Goal: Task Accomplishment & Management: Complete application form

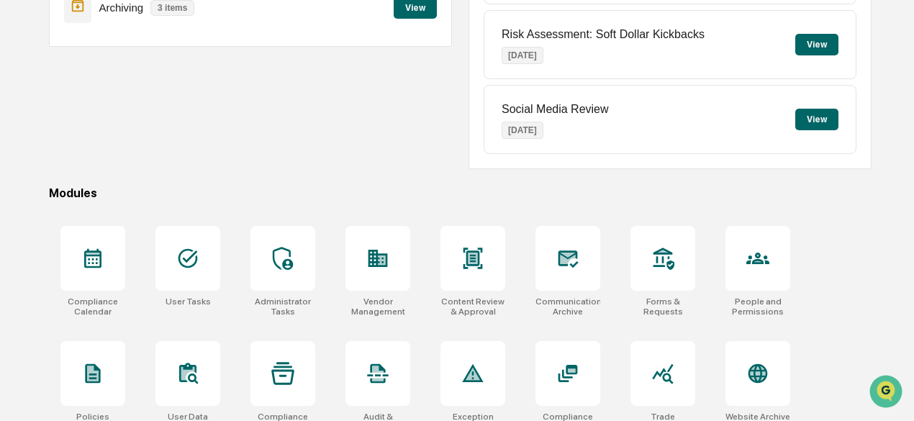
scroll to position [278, 0]
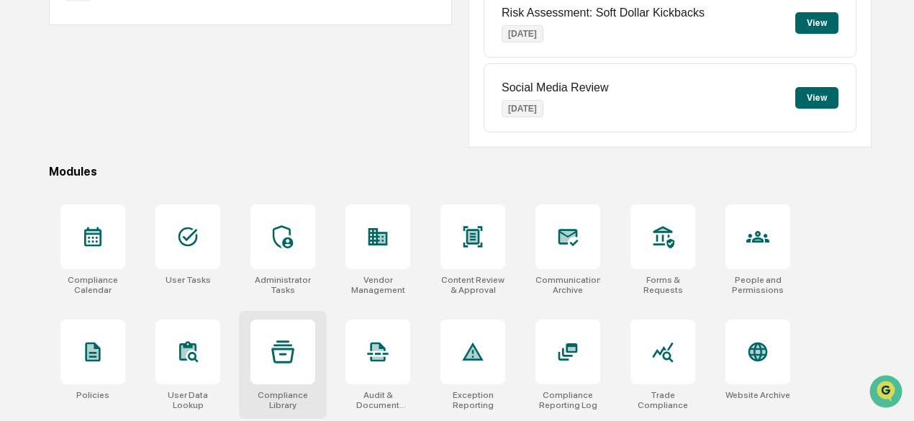
click at [267, 348] on div at bounding box center [283, 352] width 65 height 65
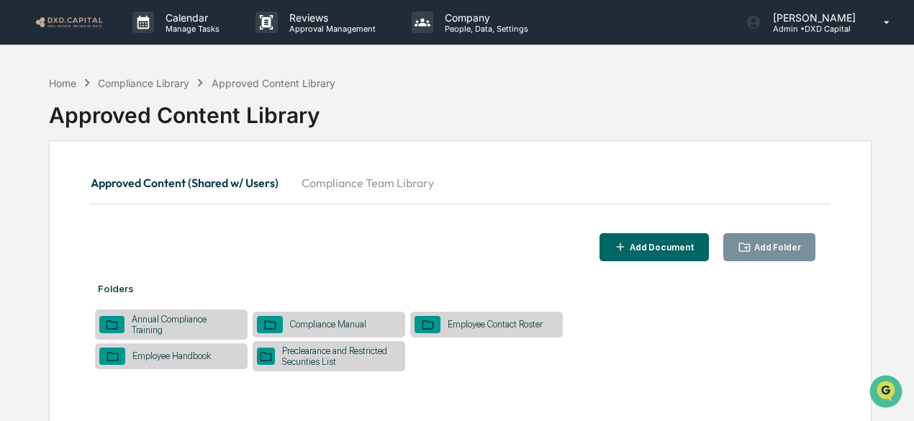
click at [387, 179] on button "Compliance Team Library" at bounding box center [367, 183] width 155 height 35
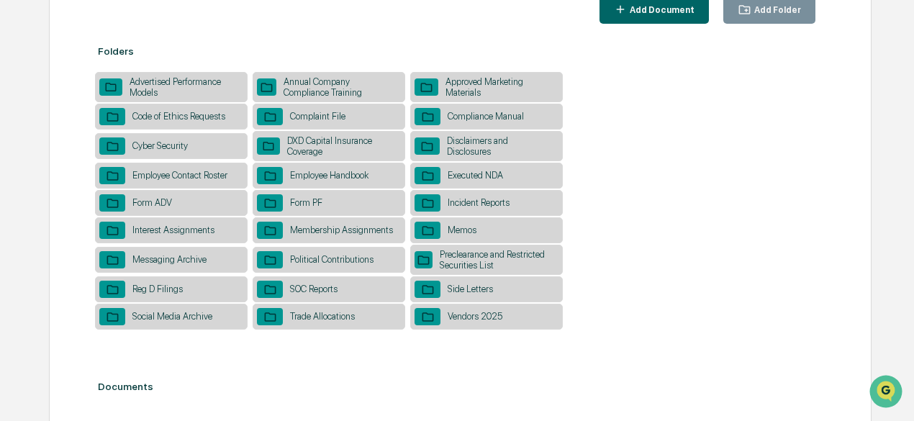
scroll to position [256, 0]
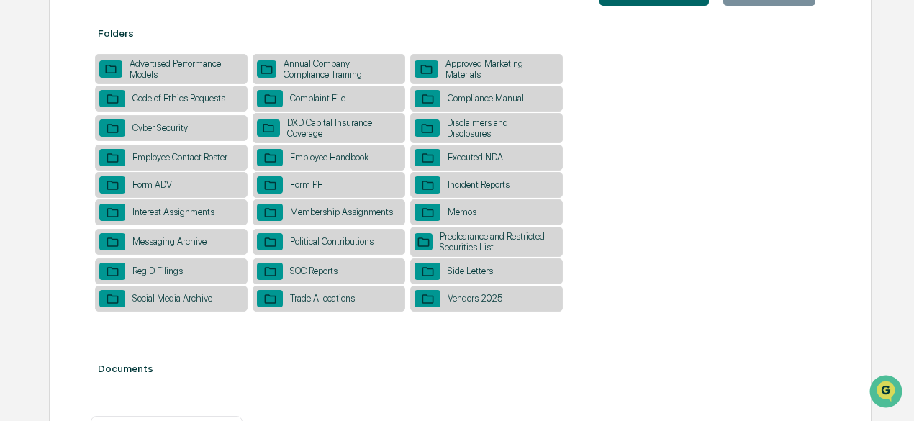
click at [443, 304] on div "Vendors 2025" at bounding box center [475, 298] width 69 height 11
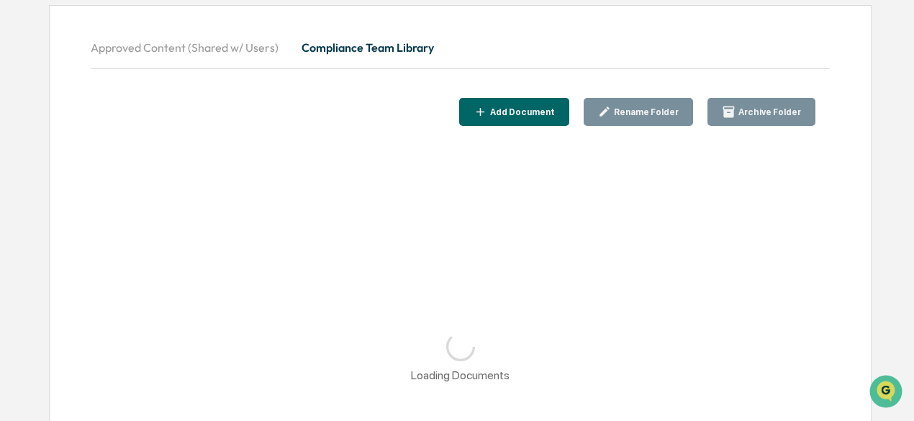
click at [528, 101] on button "Add Document" at bounding box center [514, 112] width 110 height 28
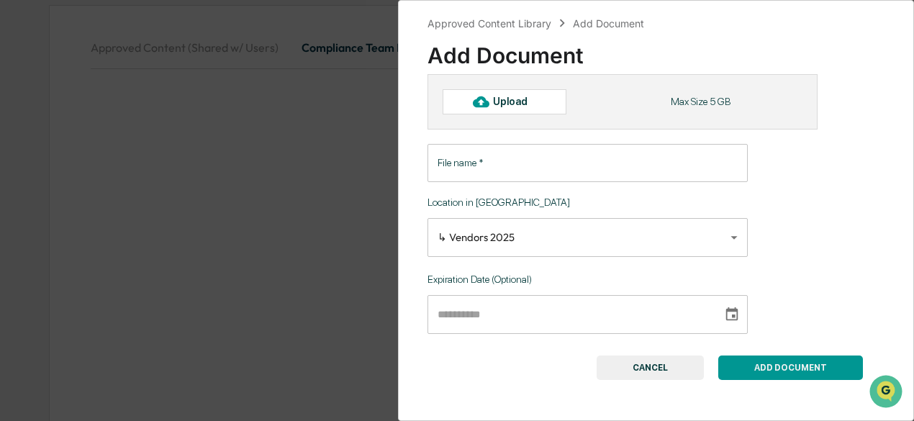
click at [493, 99] on div "Upload" at bounding box center [516, 102] width 47 height 12
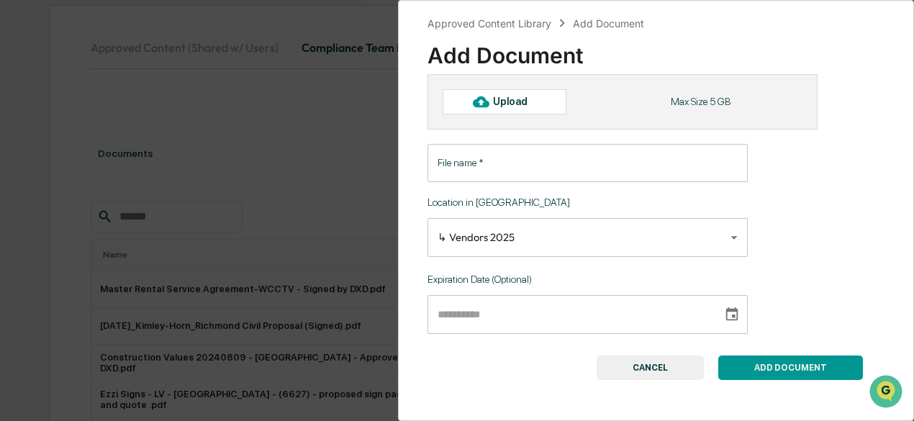
type input "**********"
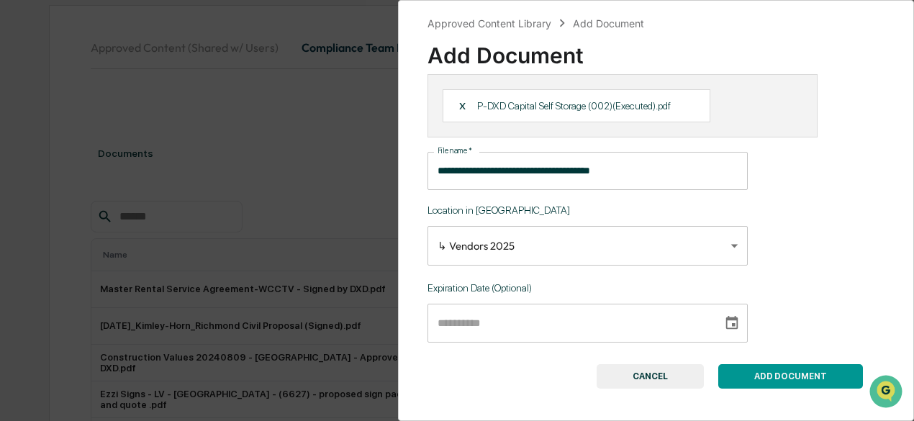
click at [747, 376] on button "ADD DOCUMENT" at bounding box center [790, 376] width 145 height 24
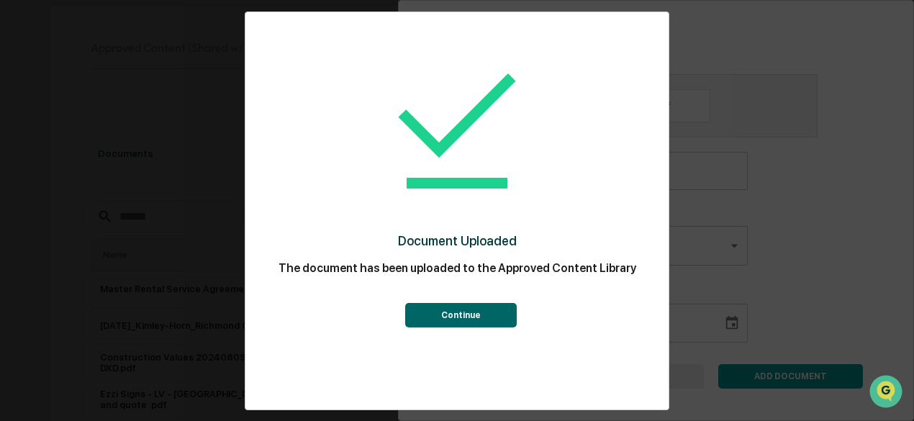
click at [472, 313] on button "Continue" at bounding box center [461, 315] width 112 height 24
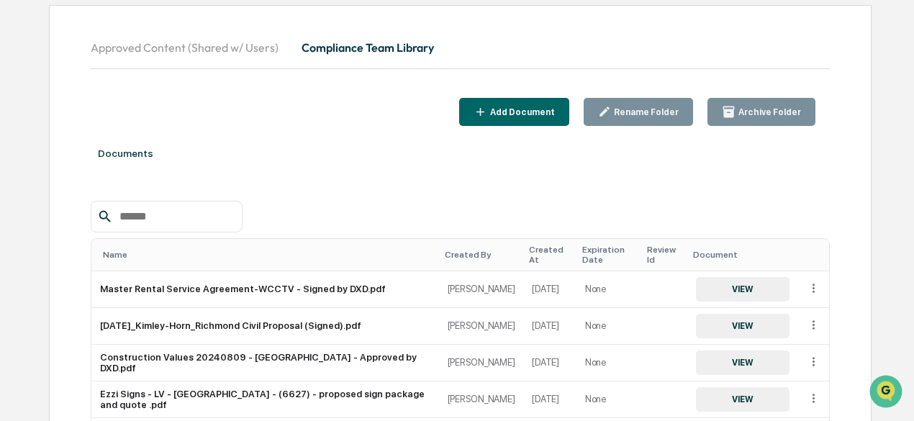
click at [525, 109] on div "Add Document" at bounding box center [521, 112] width 68 height 10
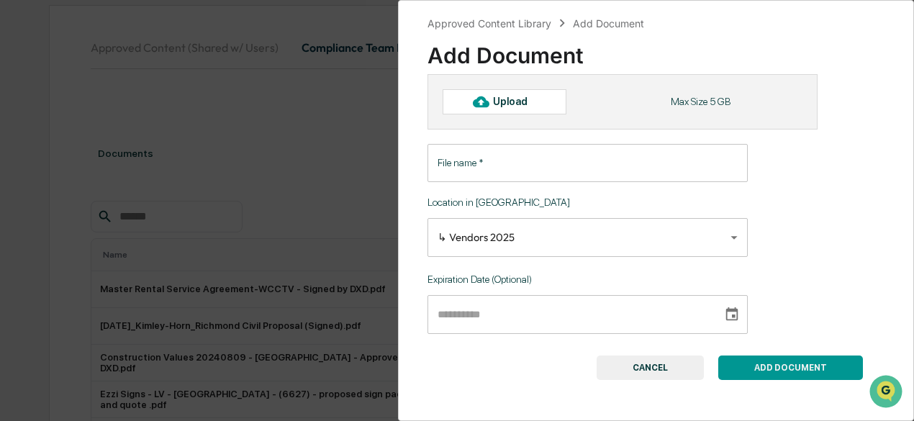
click at [505, 101] on div "Upload" at bounding box center [516, 102] width 47 height 12
type input "**********"
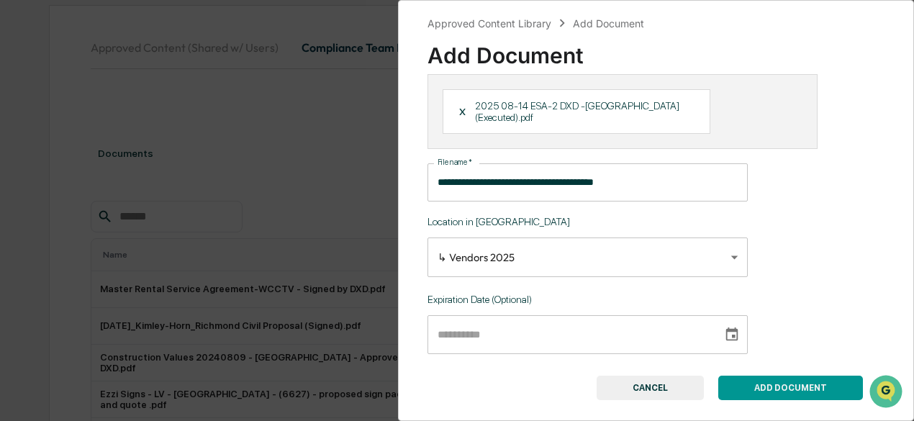
click at [770, 376] on button "ADD DOCUMENT" at bounding box center [790, 388] width 145 height 24
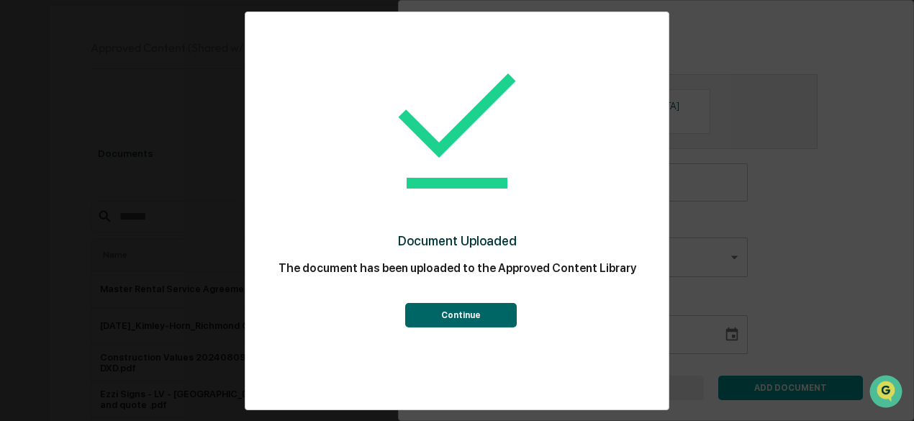
click at [477, 314] on button "Continue" at bounding box center [461, 315] width 112 height 24
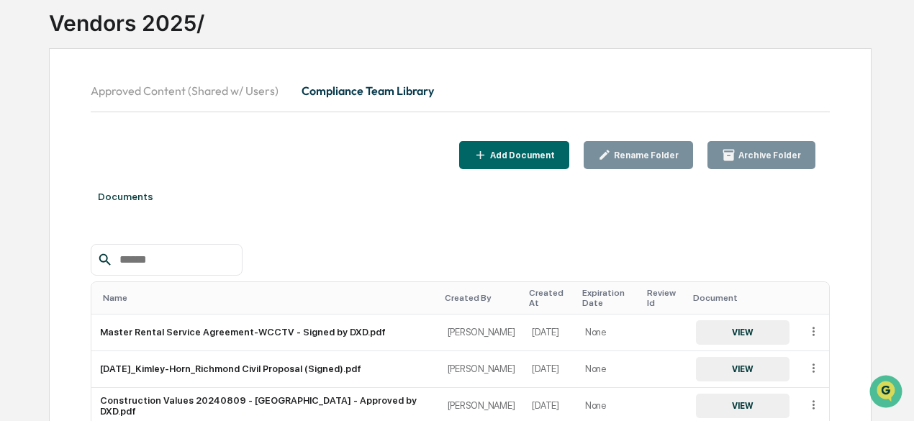
scroll to position [0, 0]
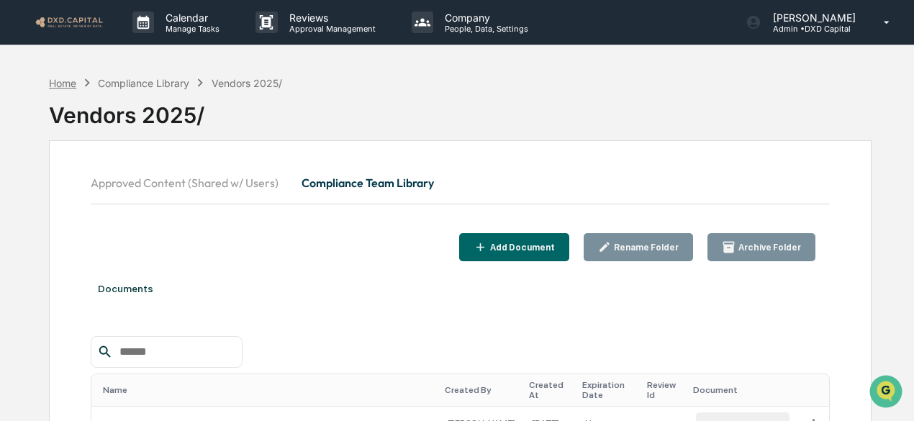
click at [63, 77] on div "Home" at bounding box center [62, 83] width 27 height 12
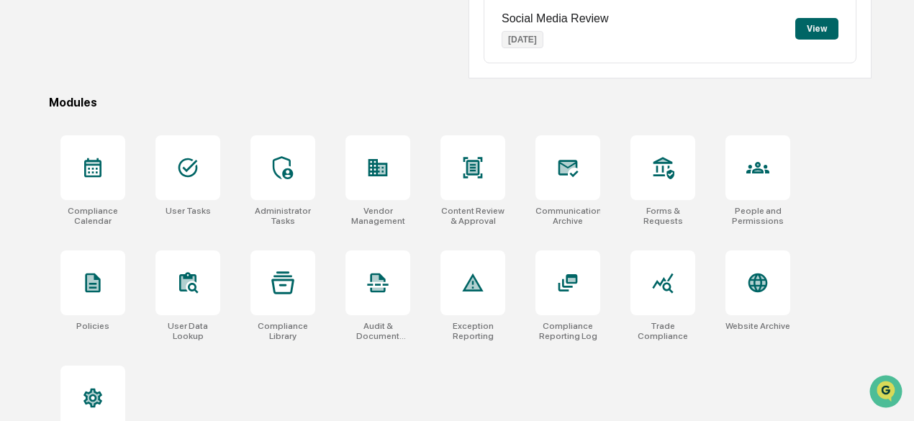
scroll to position [351, 0]
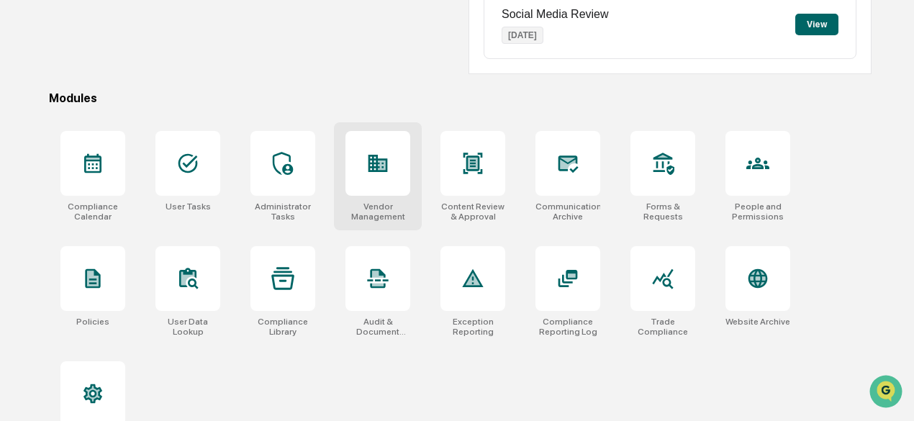
click at [368, 182] on div at bounding box center [378, 163] width 65 height 65
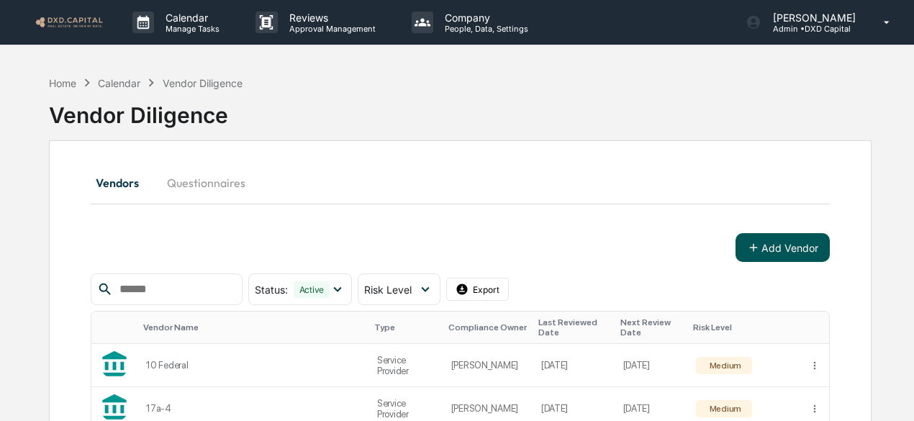
click at [767, 247] on button "Add Vendor" at bounding box center [783, 247] width 94 height 29
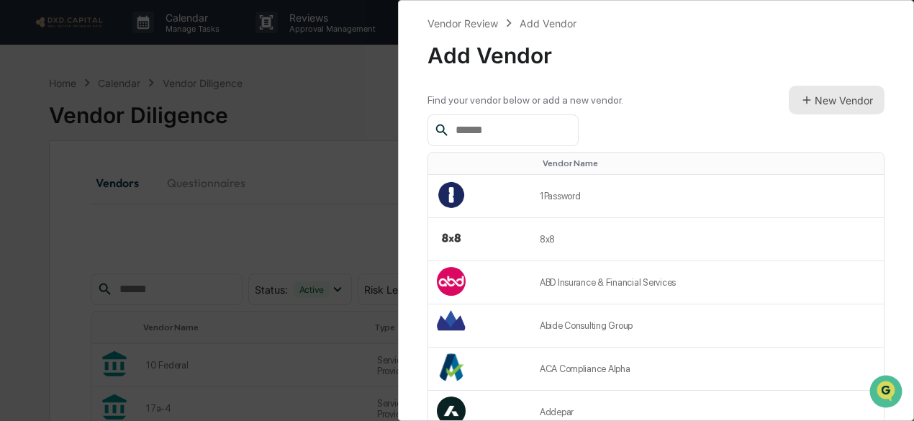
click at [816, 100] on button "New Vendor" at bounding box center [837, 100] width 96 height 29
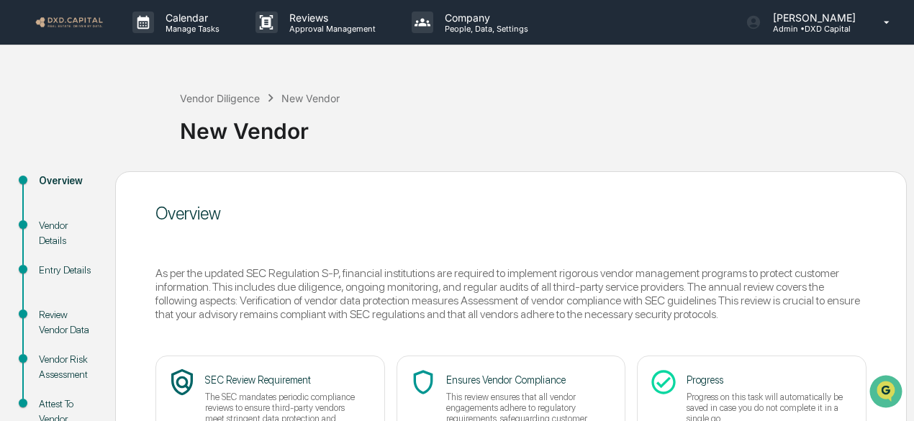
scroll to position [158, 0]
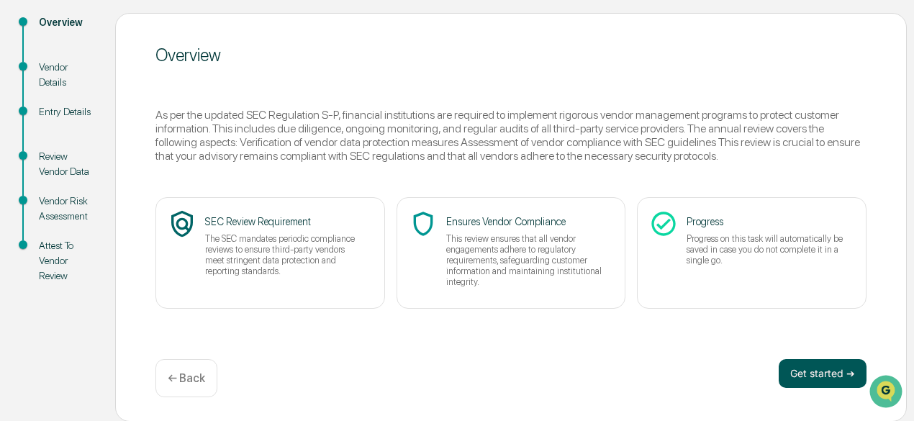
click at [807, 376] on button "Get started ➔" at bounding box center [823, 373] width 88 height 29
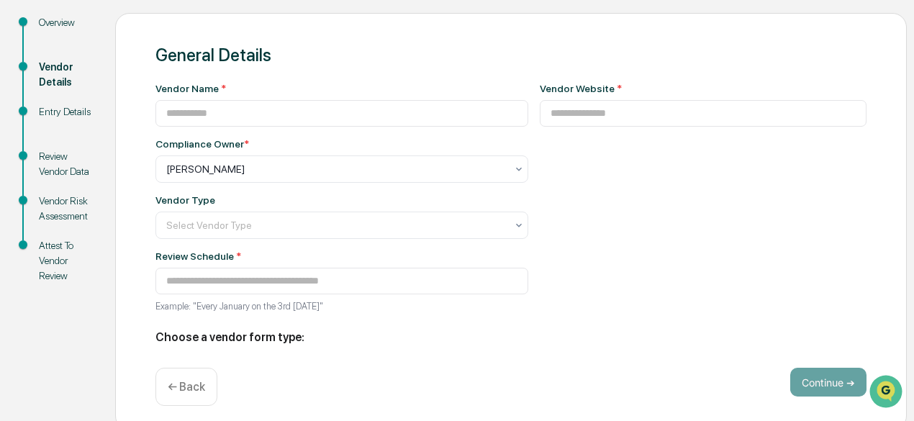
type input "**********"
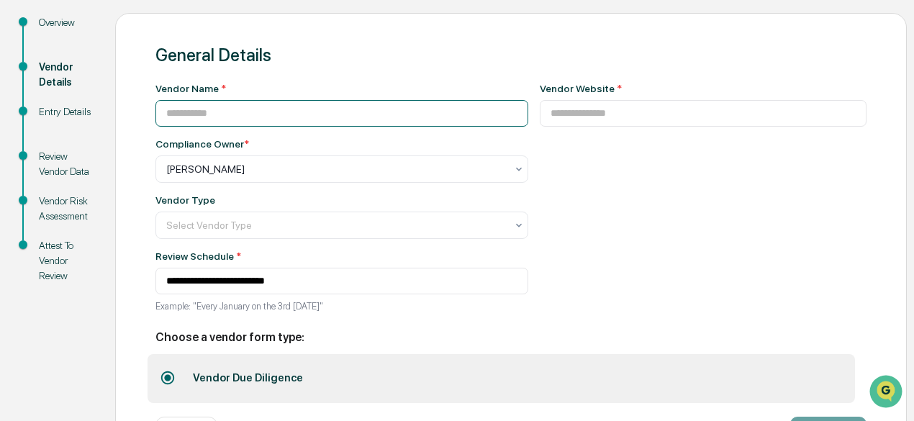
click at [235, 110] on input at bounding box center [341, 113] width 373 height 27
paste input "**********"
type input "**********"
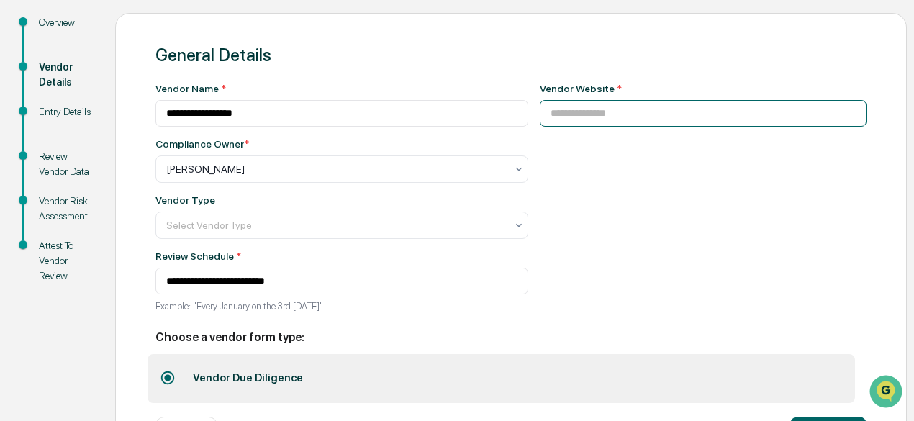
click at [562, 118] on input at bounding box center [704, 113] width 328 height 27
paste input "**********"
type input "**********"
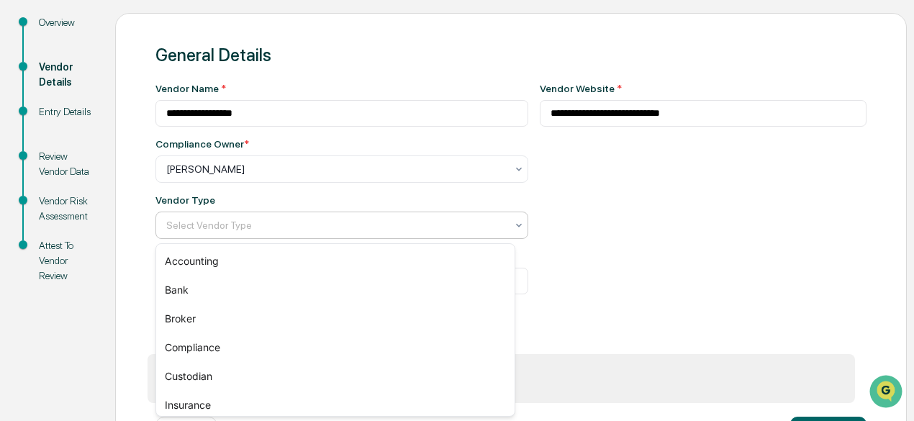
click at [170, 230] on div at bounding box center [336, 225] width 340 height 14
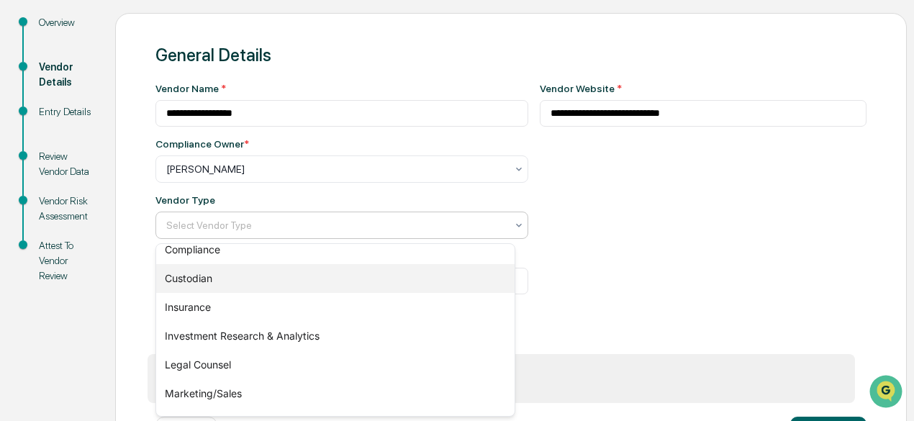
scroll to position [207, 0]
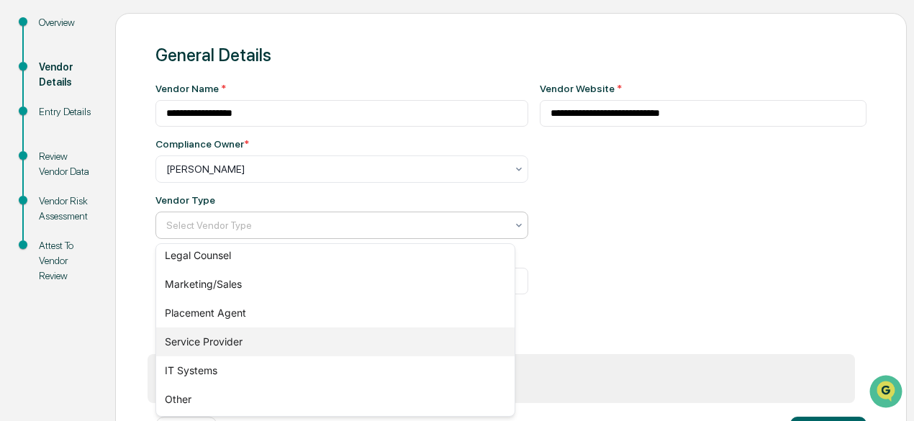
click at [182, 342] on div "Service Provider" at bounding box center [335, 342] width 359 height 29
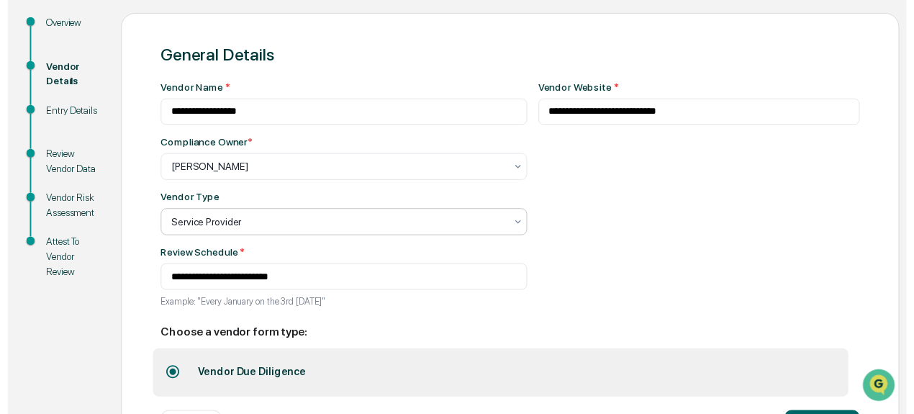
scroll to position [219, 0]
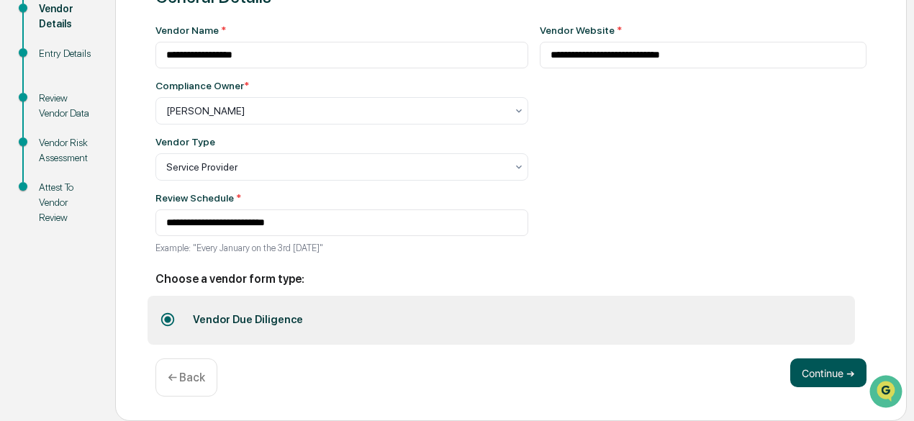
click at [836, 376] on button "Continue ➔" at bounding box center [828, 372] width 76 height 29
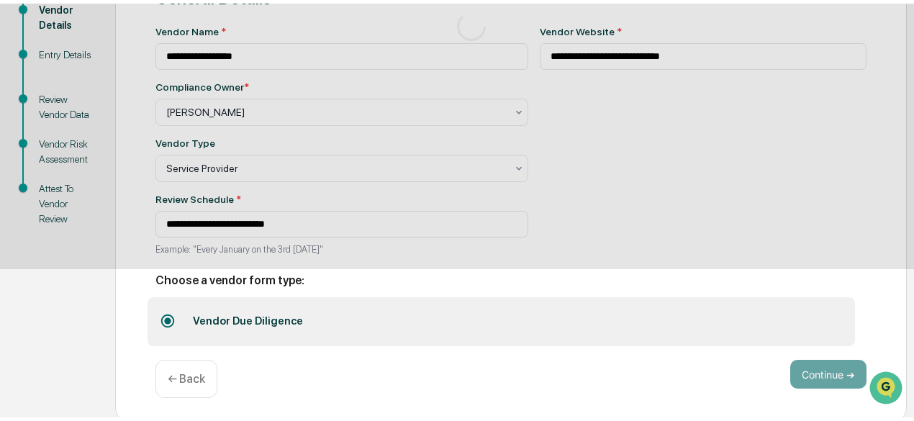
scroll to position [158, 0]
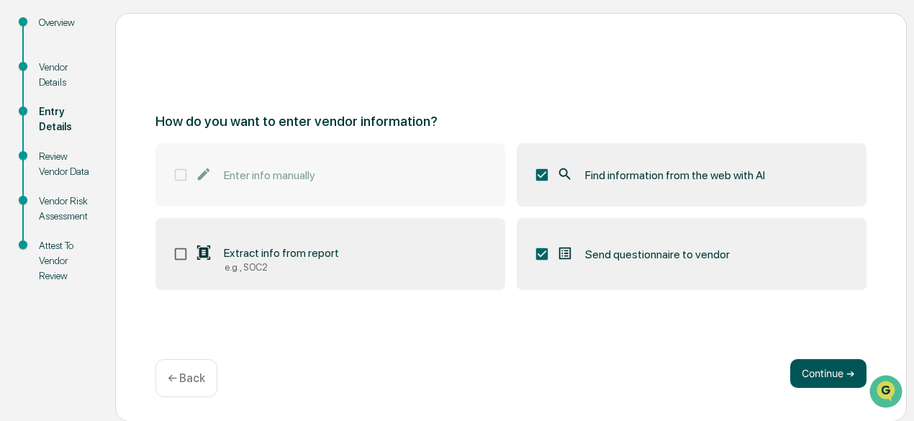
click at [808, 368] on button "Continue ➔" at bounding box center [828, 373] width 76 height 29
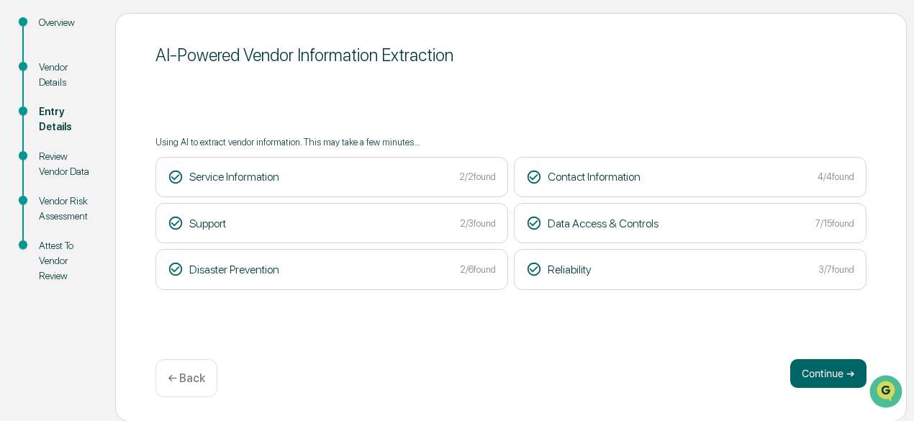
click at [808, 368] on button "Continue ➔" at bounding box center [828, 373] width 76 height 29
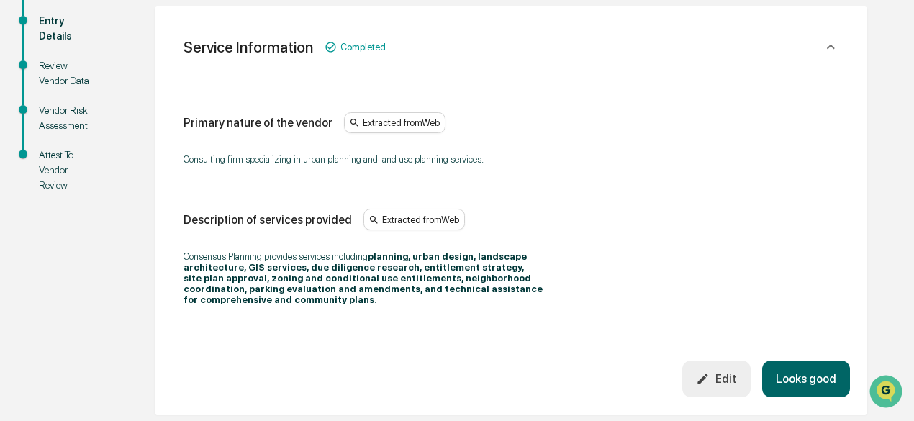
scroll to position [299, 0]
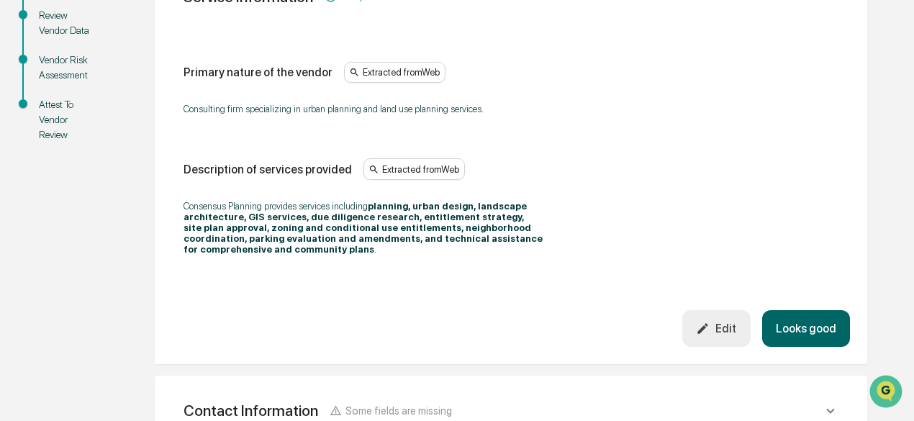
click at [798, 326] on button "Looks good" at bounding box center [806, 328] width 88 height 37
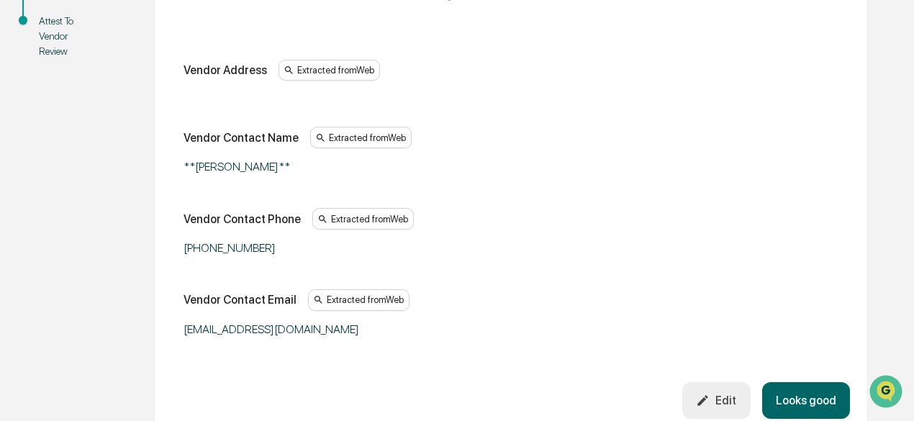
scroll to position [396, 0]
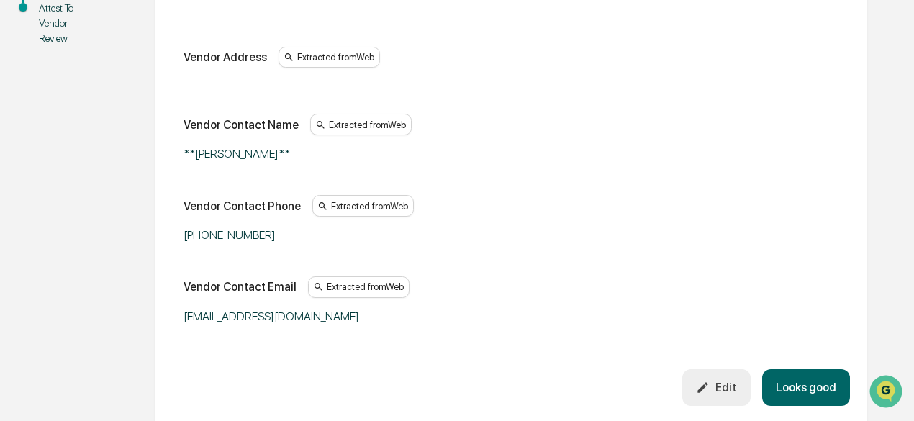
click at [793, 381] on button "Looks good" at bounding box center [806, 387] width 88 height 37
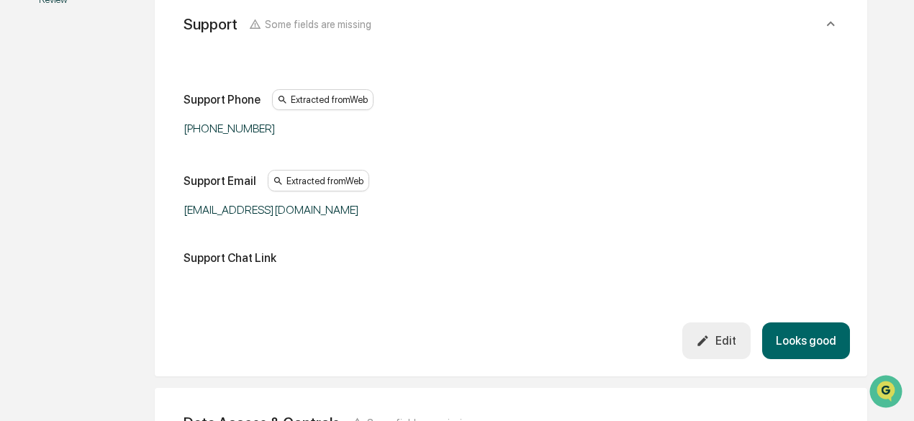
click at [799, 352] on button "Looks good" at bounding box center [806, 340] width 88 height 37
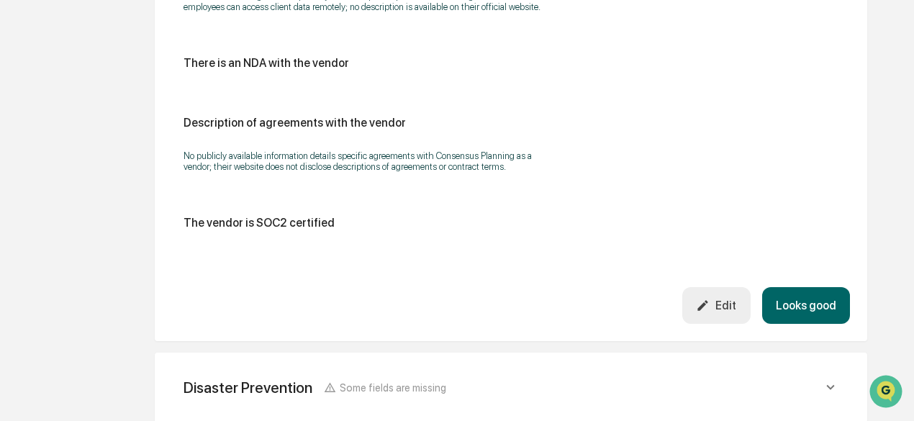
click at [809, 315] on button "Looks good" at bounding box center [806, 305] width 88 height 37
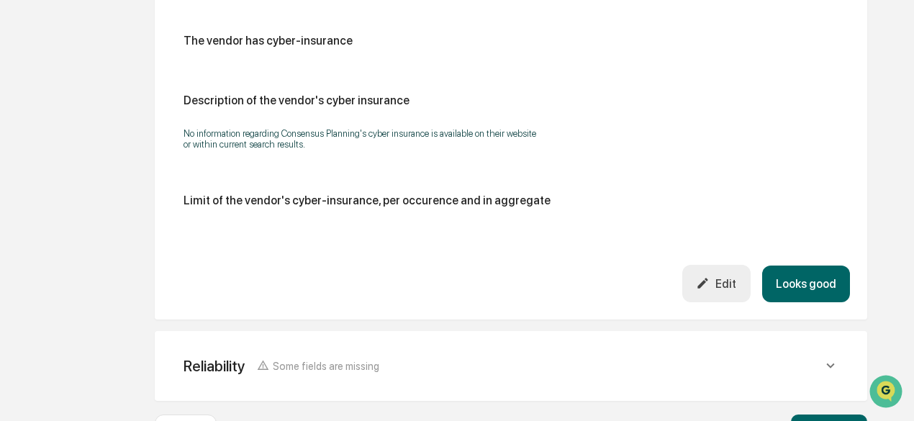
click at [808, 299] on button "Looks good" at bounding box center [806, 284] width 88 height 37
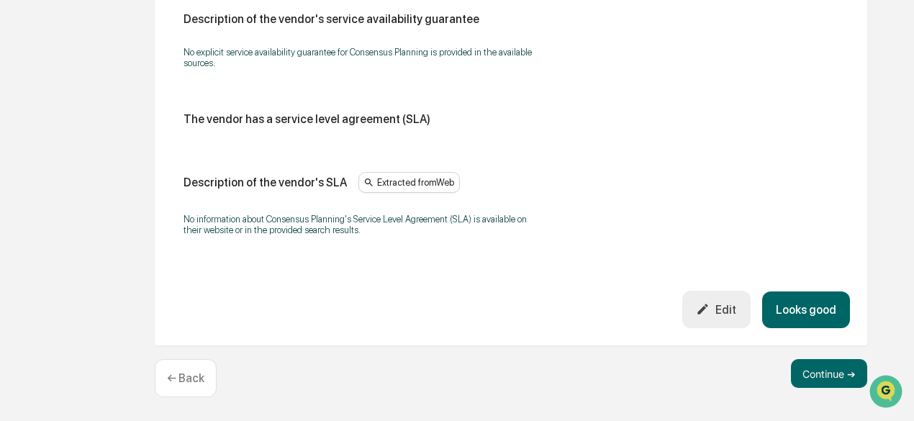
click at [808, 299] on button "Looks good" at bounding box center [806, 310] width 88 height 37
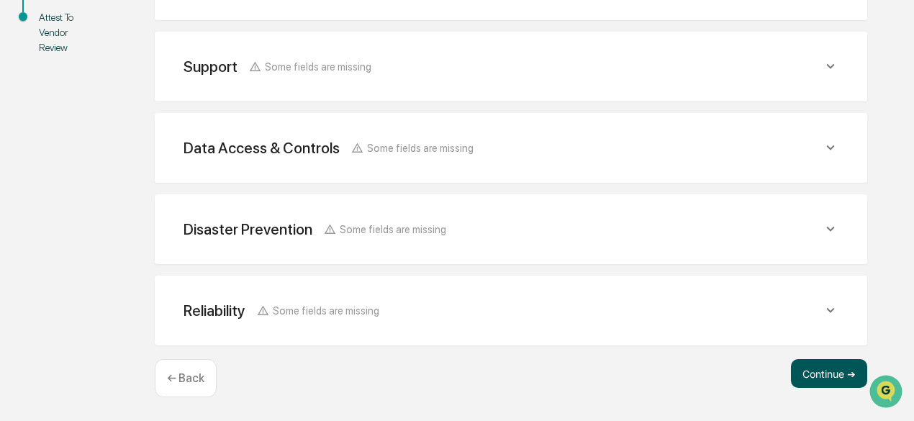
click at [831, 376] on button "Continue ➔" at bounding box center [829, 373] width 76 height 29
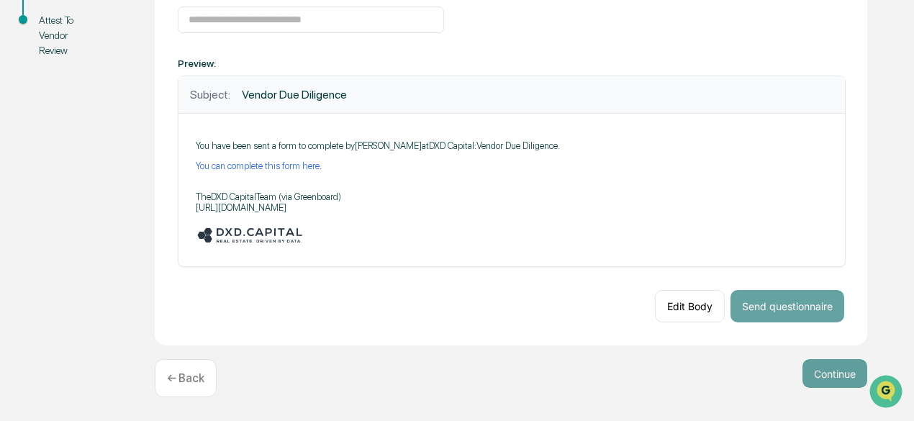
scroll to position [238, 0]
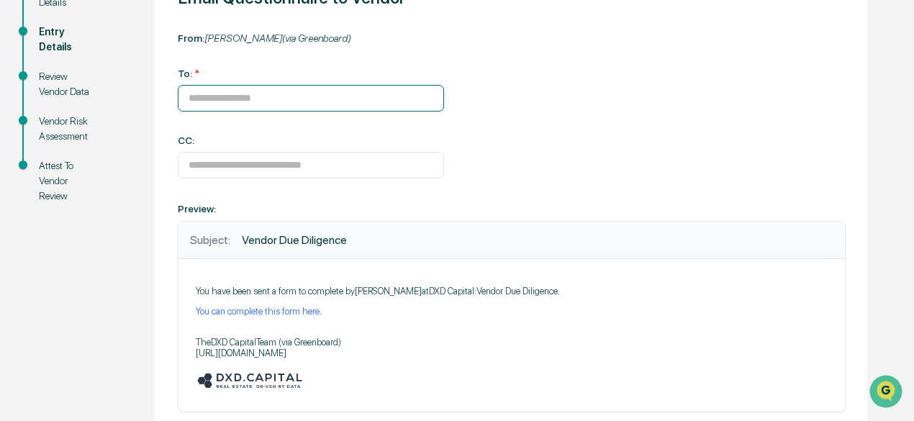
click at [206, 101] on input at bounding box center [311, 98] width 266 height 27
paste input "**********"
type input "**********"
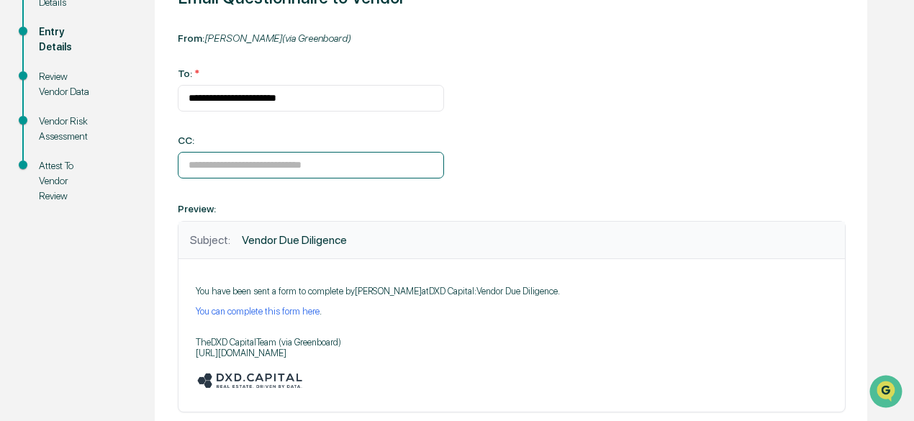
click at [207, 166] on input at bounding box center [311, 165] width 266 height 27
type input "**********"
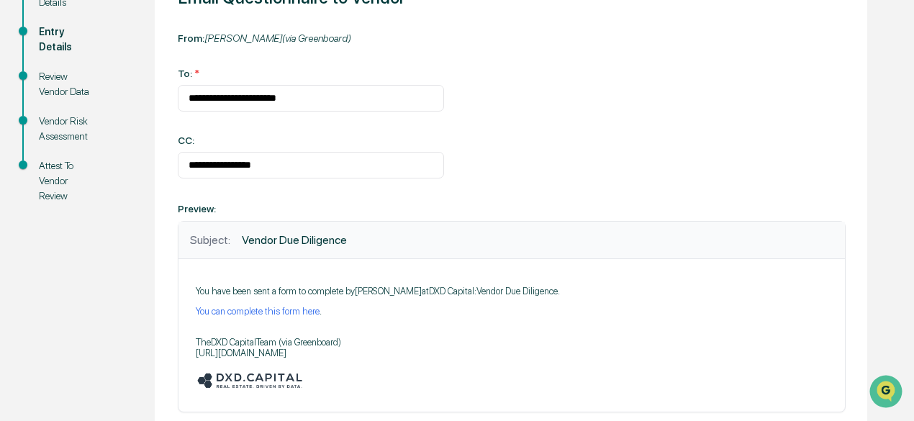
click at [278, 194] on div "**********" at bounding box center [511, 227] width 713 height 527
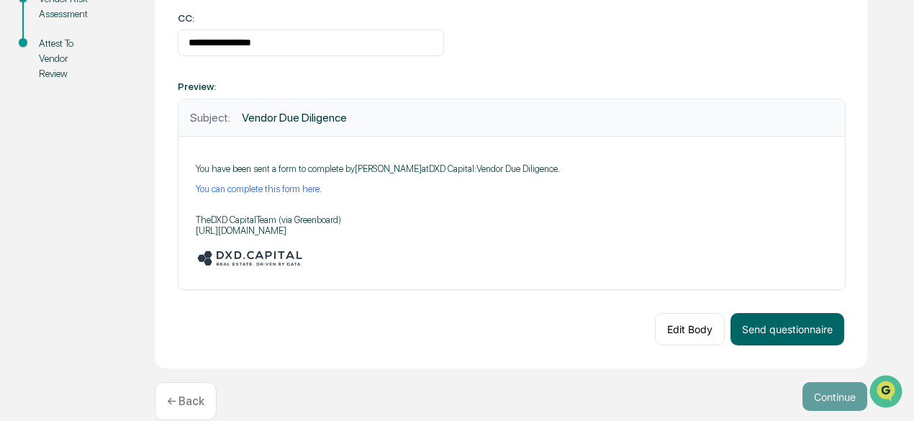
scroll to position [387, 0]
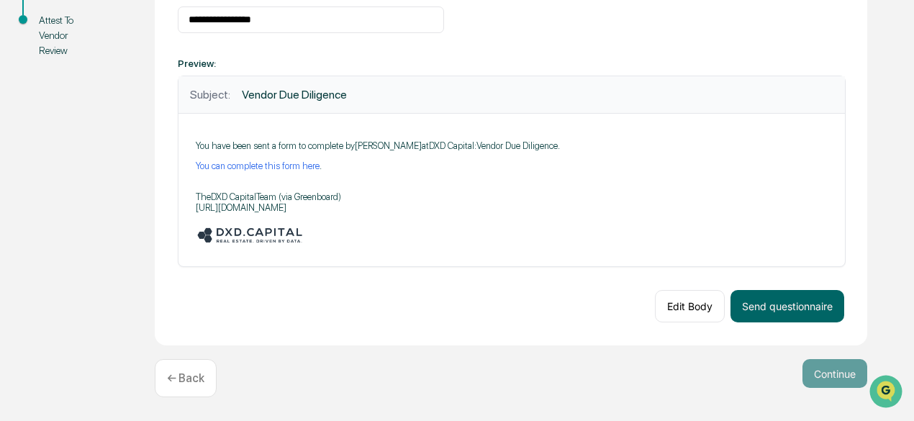
click at [197, 146] on p "You have been sent a form to complete by Traci Dyer at DXD Capital : Vendor Due…" at bounding box center [512, 145] width 632 height 11
click at [769, 301] on button "Send questionnaire" at bounding box center [788, 306] width 114 height 32
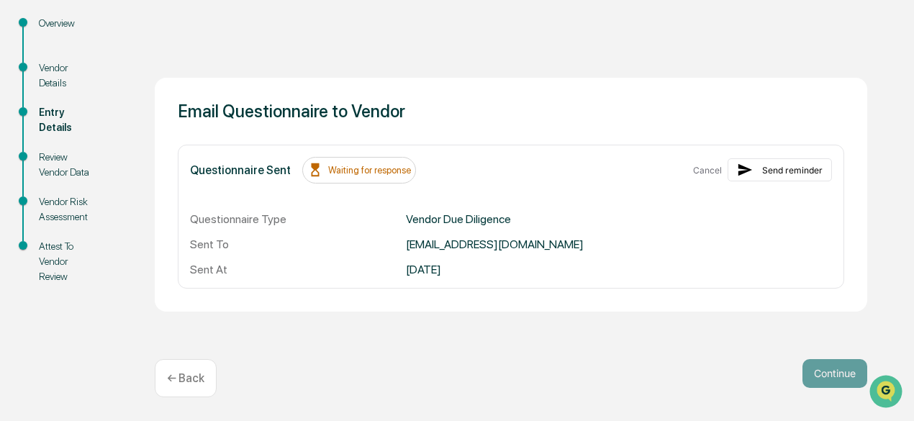
scroll to position [0, 0]
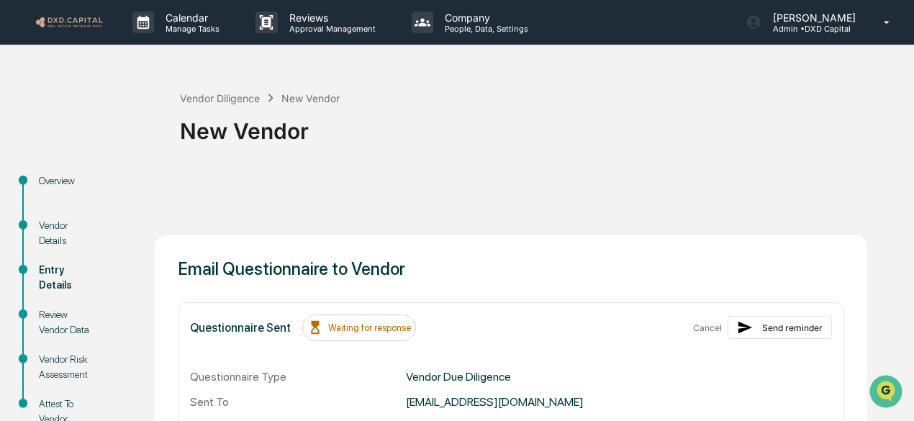
click at [68, 22] on img at bounding box center [69, 22] width 69 height 14
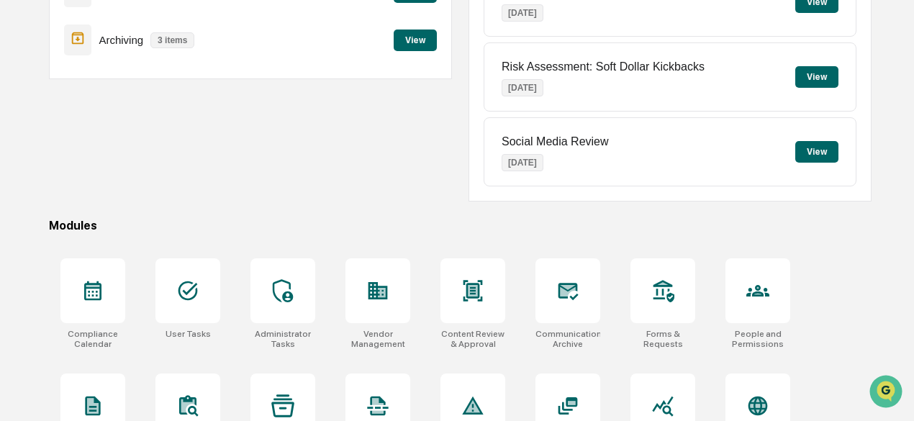
scroll to position [389, 0]
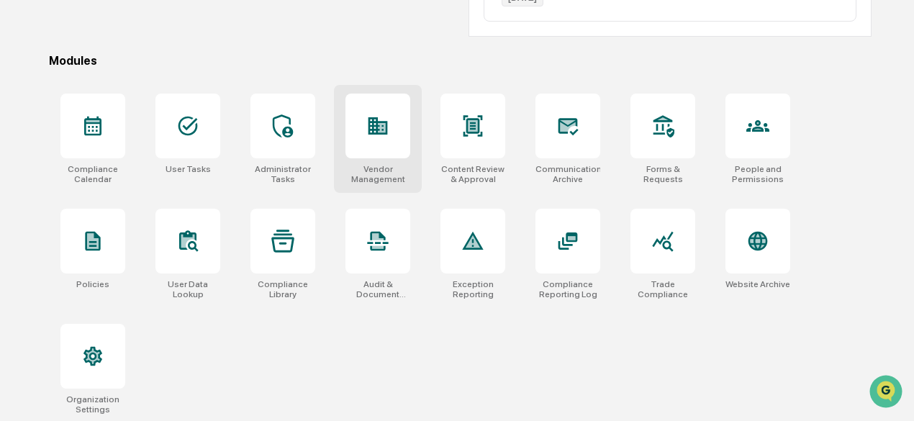
click at [366, 107] on div at bounding box center [378, 126] width 65 height 65
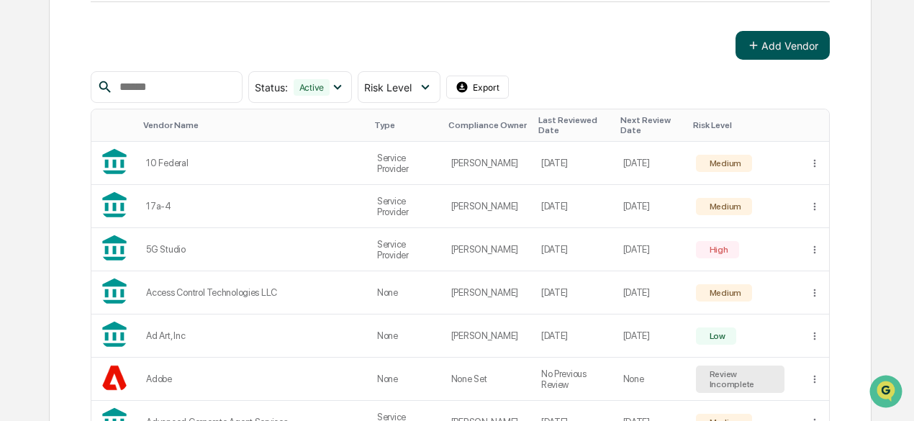
click at [757, 46] on icon at bounding box center [753, 45] width 13 height 13
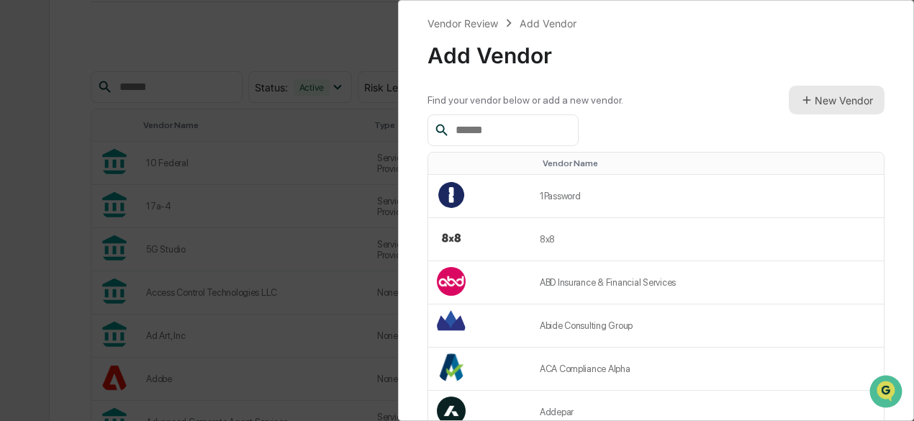
click at [818, 98] on button "New Vendor" at bounding box center [837, 100] width 96 height 29
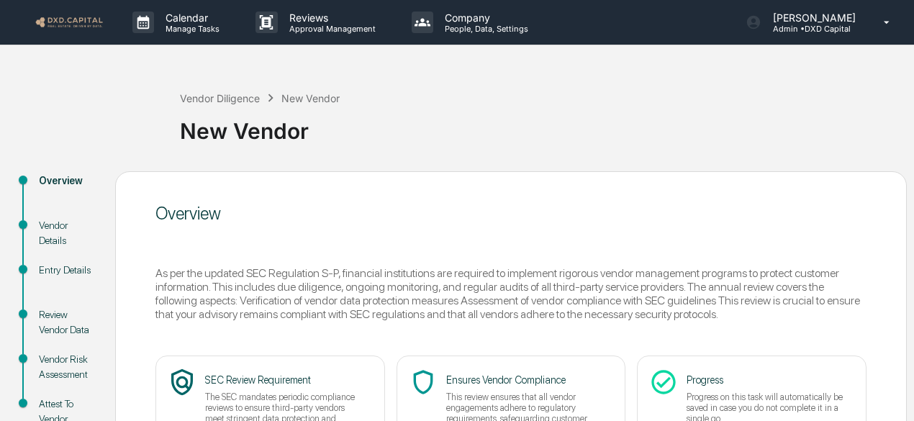
click at [74, 16] on img at bounding box center [69, 22] width 69 height 14
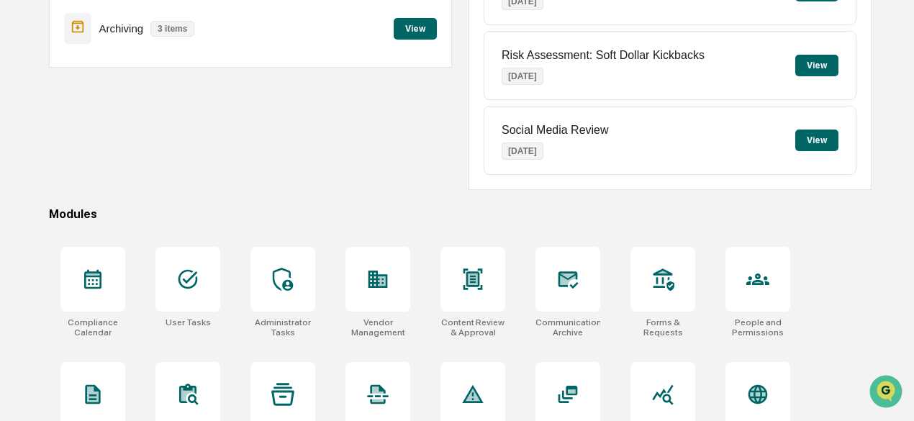
scroll to position [345, 0]
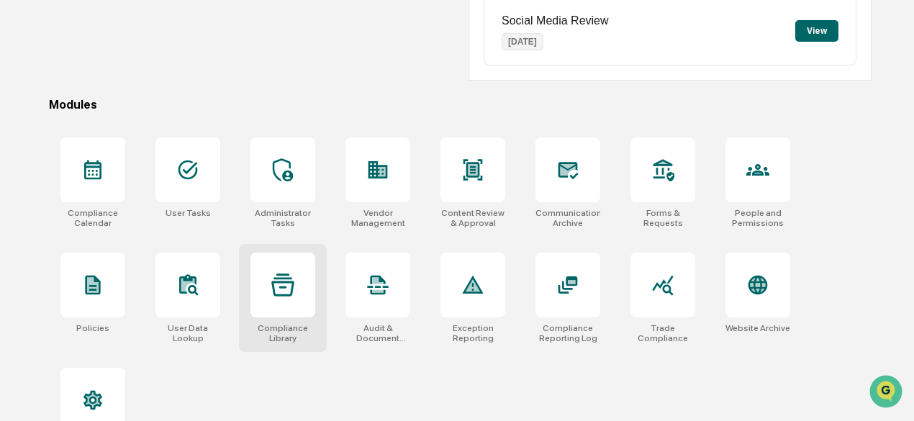
click at [282, 292] on icon at bounding box center [282, 285] width 23 height 23
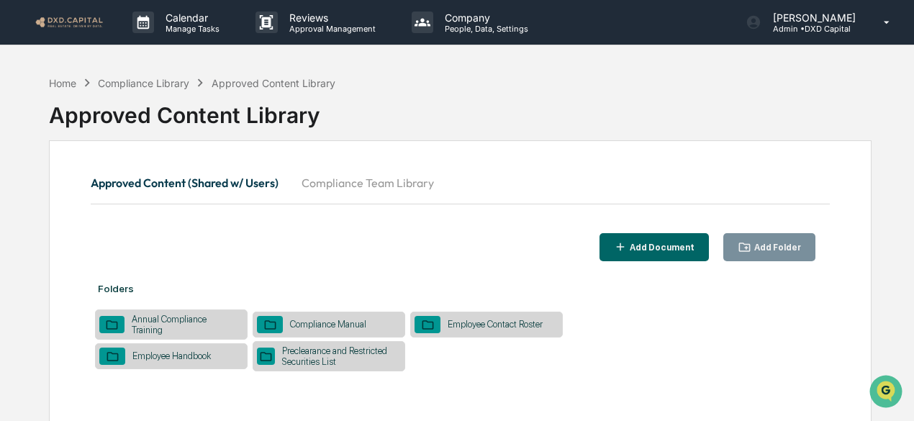
click at [371, 173] on button "Compliance Team Library" at bounding box center [367, 183] width 155 height 35
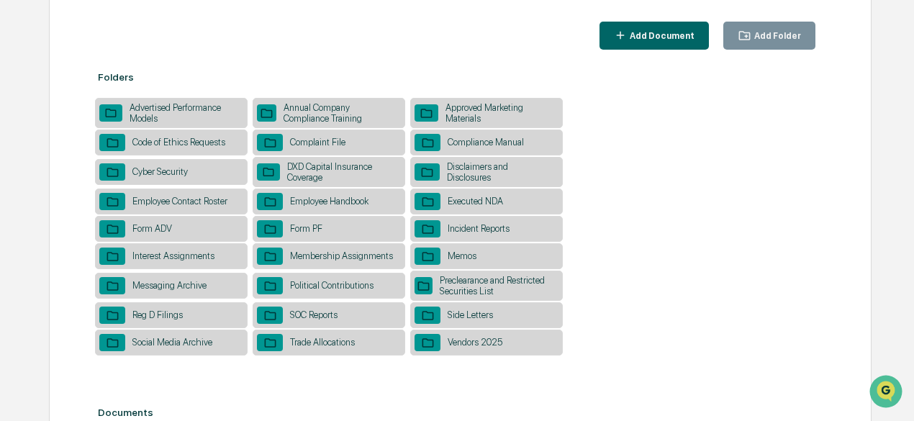
scroll to position [212, 0]
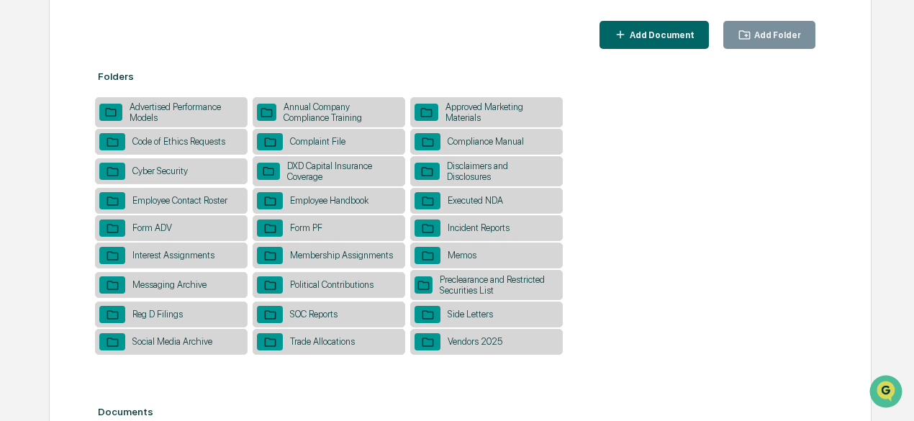
click at [468, 340] on div "Vendors 2025" at bounding box center [475, 341] width 69 height 11
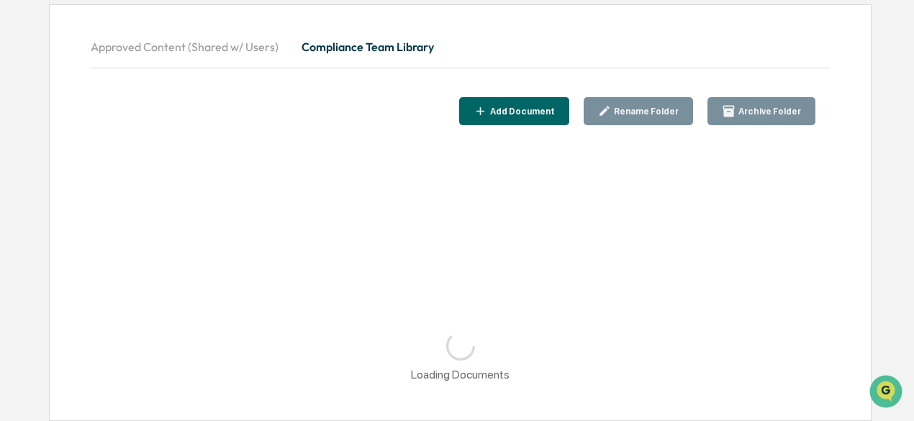
scroll to position [135, 0]
click at [534, 114] on div "Add Document" at bounding box center [521, 112] width 68 height 10
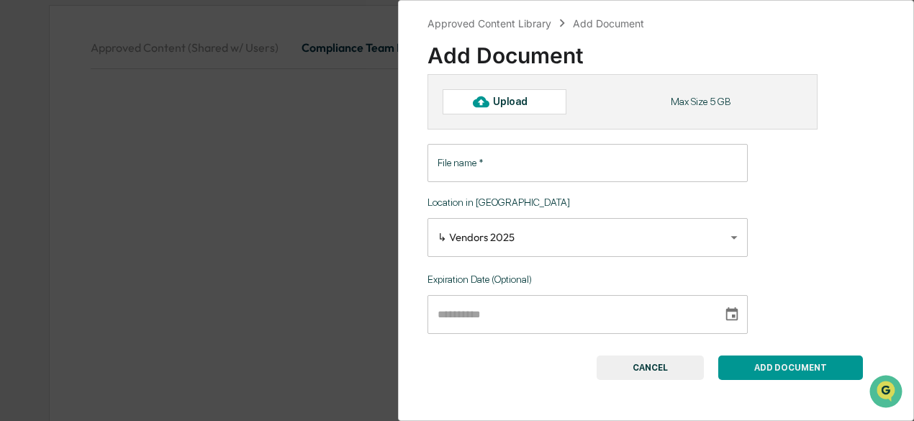
click at [519, 104] on div "Upload" at bounding box center [516, 102] width 47 height 12
type input "**********"
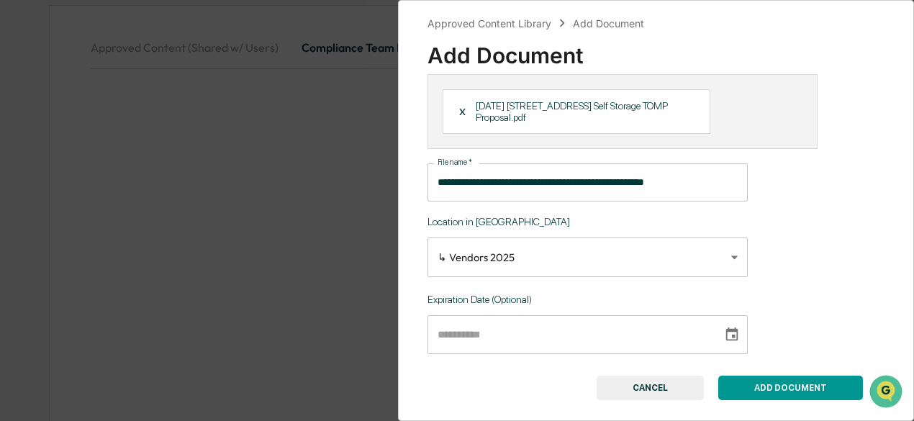
click at [772, 392] on button "ADD DOCUMENT" at bounding box center [790, 388] width 145 height 24
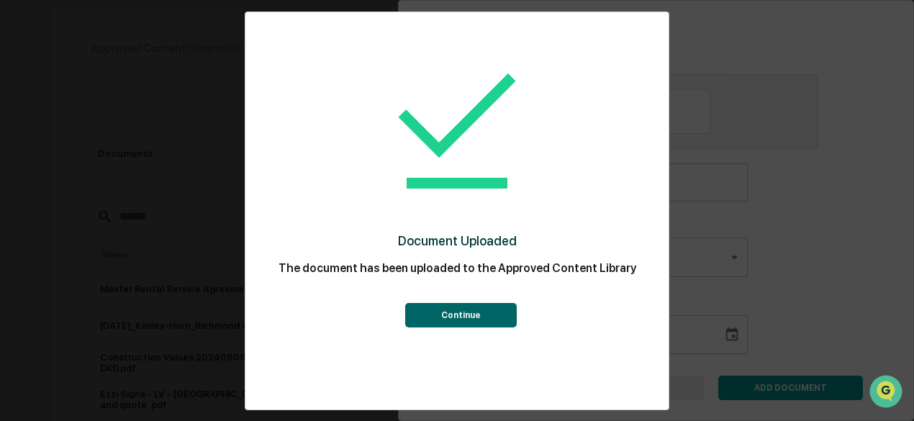
click at [433, 316] on button "Continue" at bounding box center [461, 315] width 112 height 24
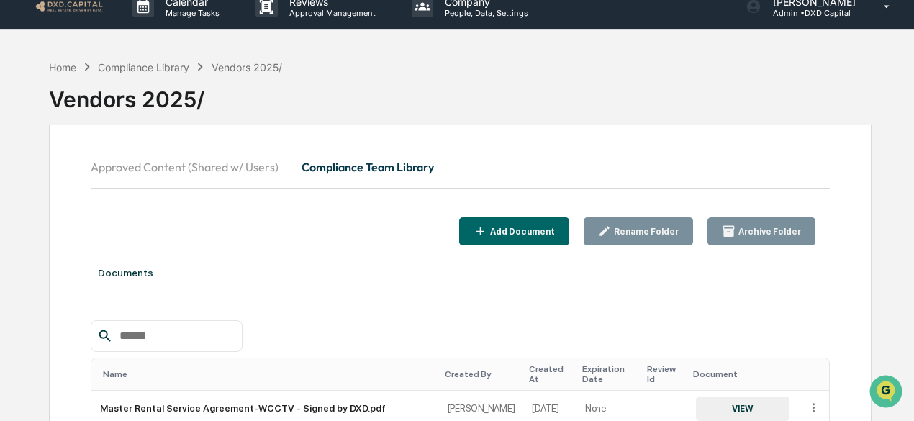
scroll to position [0, 0]
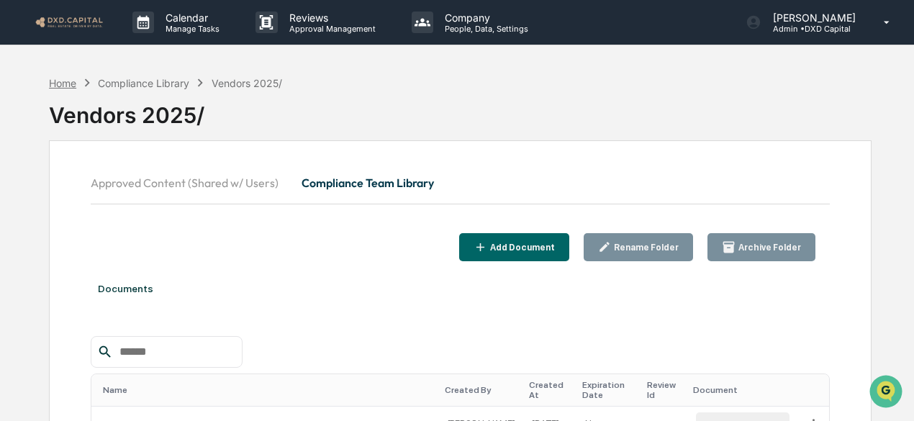
click at [72, 83] on div "Home" at bounding box center [62, 83] width 27 height 12
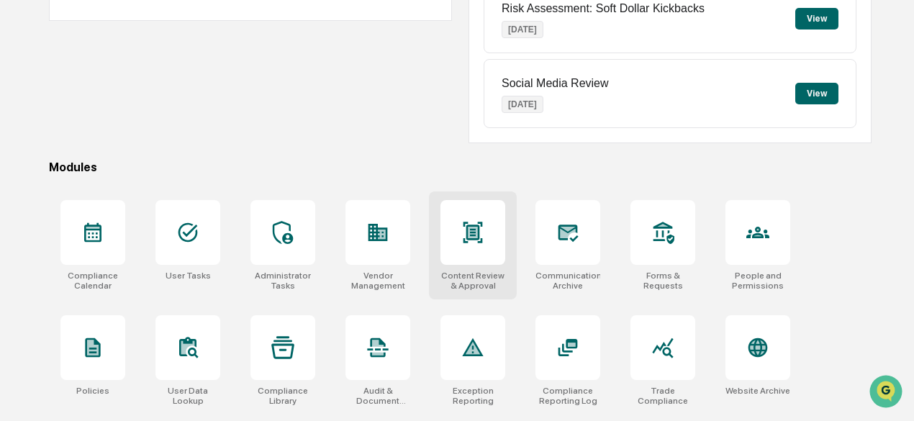
scroll to position [297, 0]
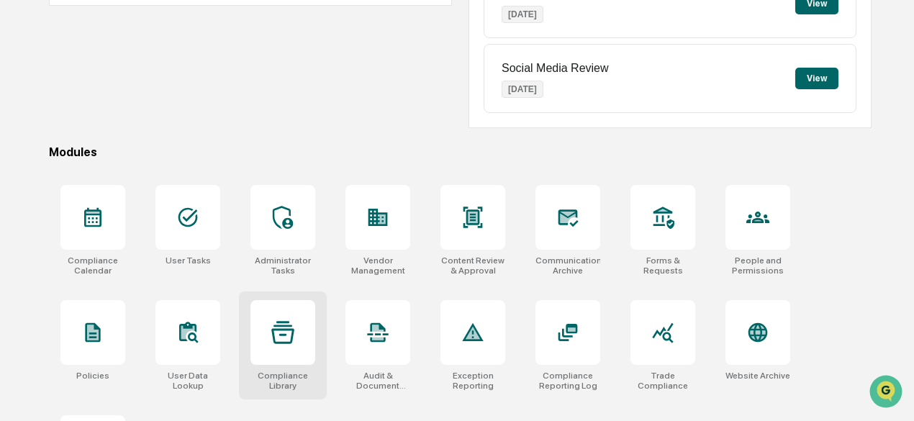
click at [299, 336] on div at bounding box center [283, 332] width 65 height 65
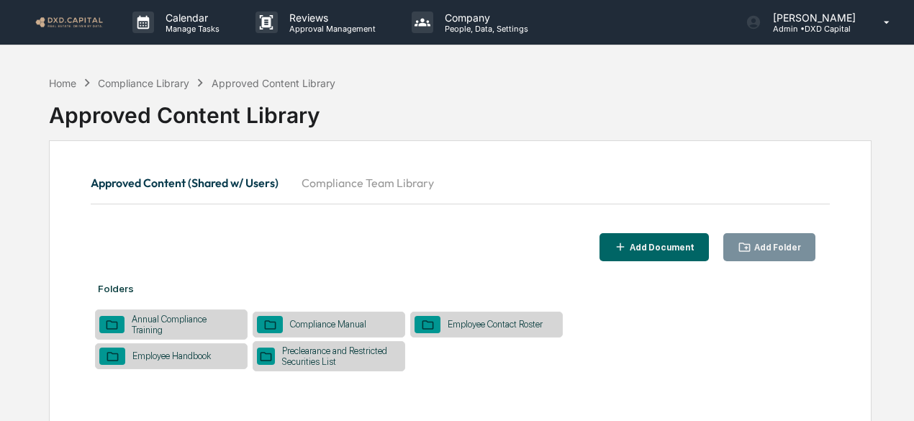
click at [369, 193] on button "Compliance Team Library" at bounding box center [367, 183] width 155 height 35
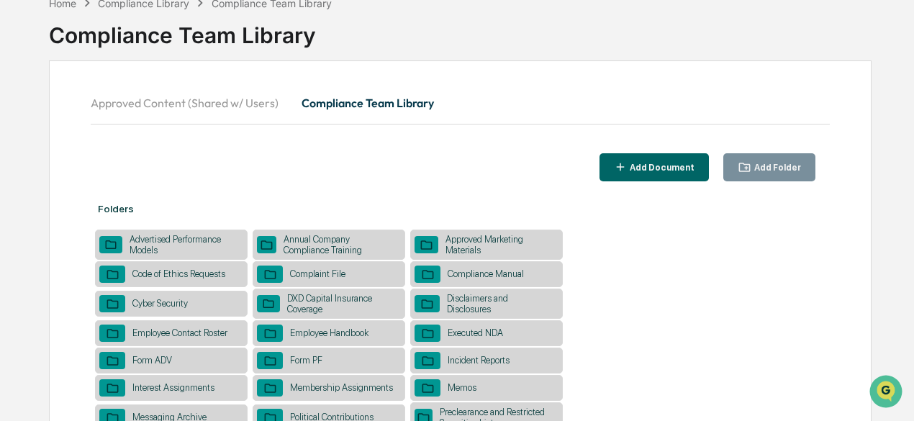
scroll to position [81, 0]
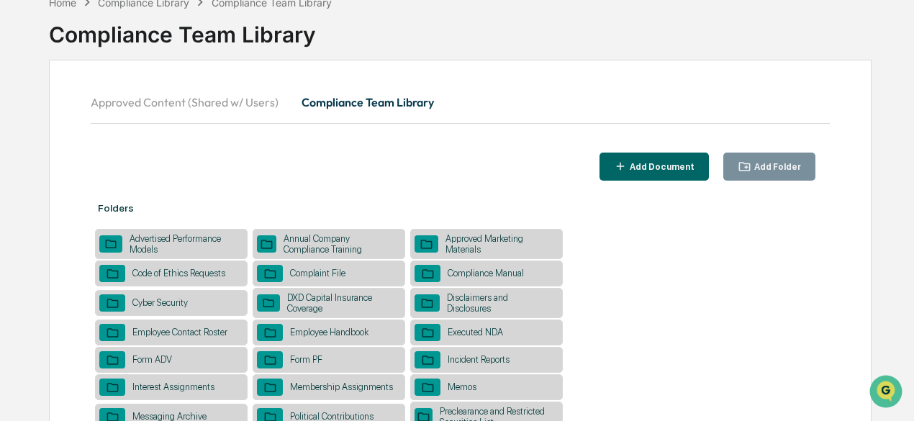
click at [448, 247] on div "Approved Marketing Materials" at bounding box center [498, 244] width 120 height 22
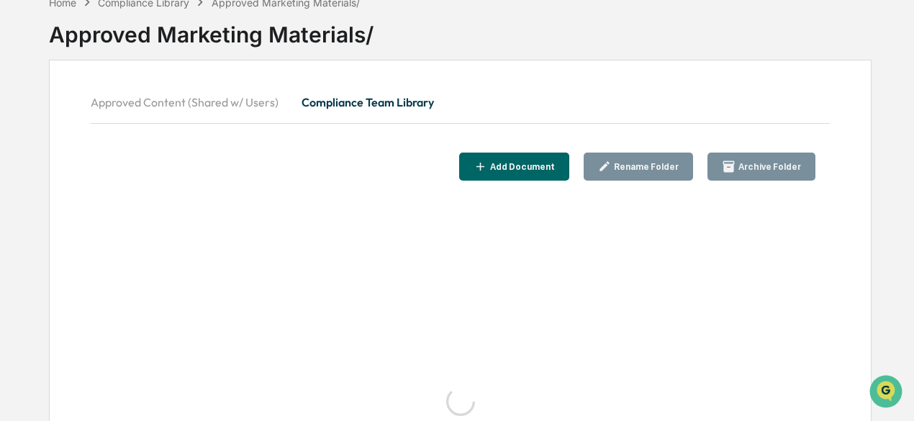
click at [532, 167] on div "Add Document" at bounding box center [521, 167] width 68 height 10
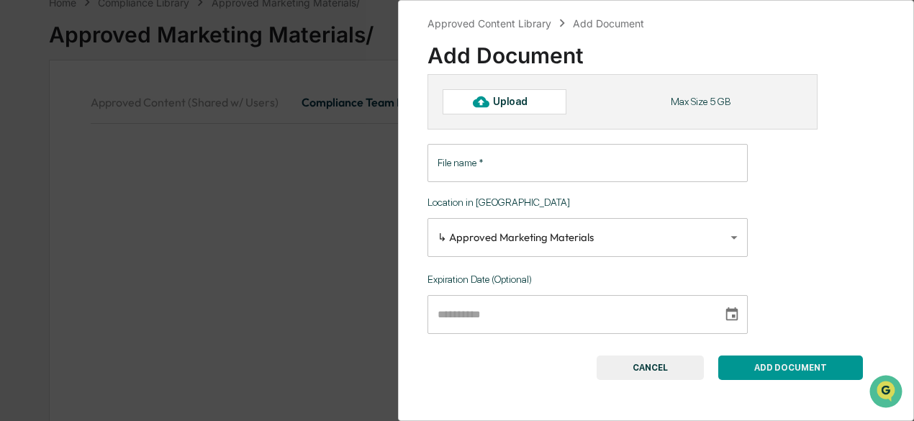
click at [504, 103] on div "Upload" at bounding box center [516, 102] width 47 height 12
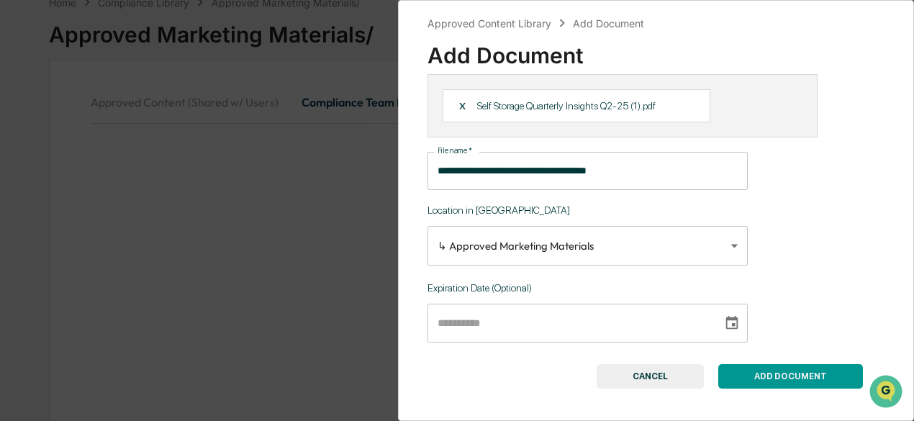
click at [646, 178] on input "**********" at bounding box center [588, 171] width 320 height 38
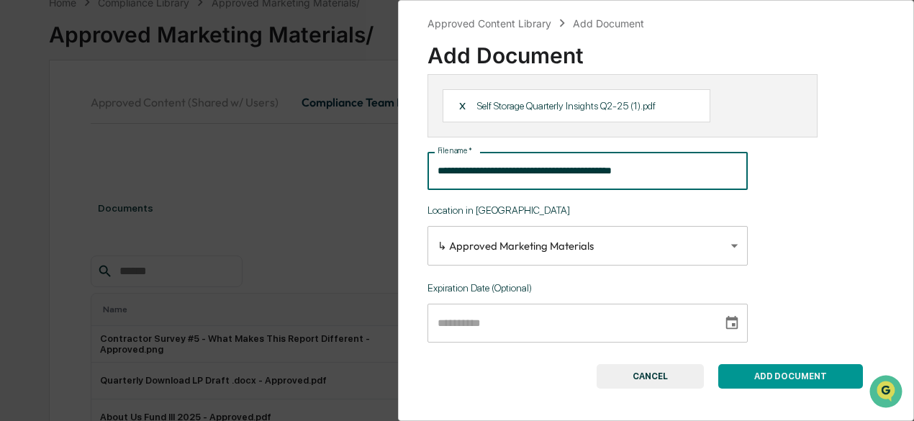
type input "**********"
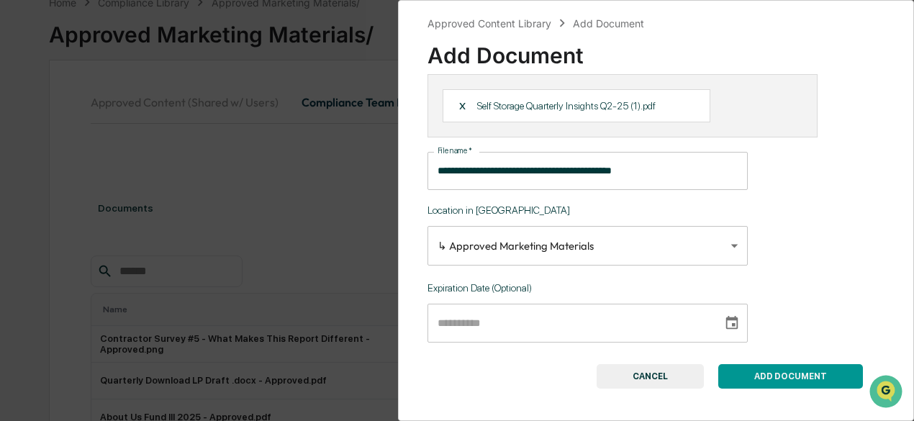
click at [783, 379] on button "ADD DOCUMENT" at bounding box center [790, 376] width 145 height 24
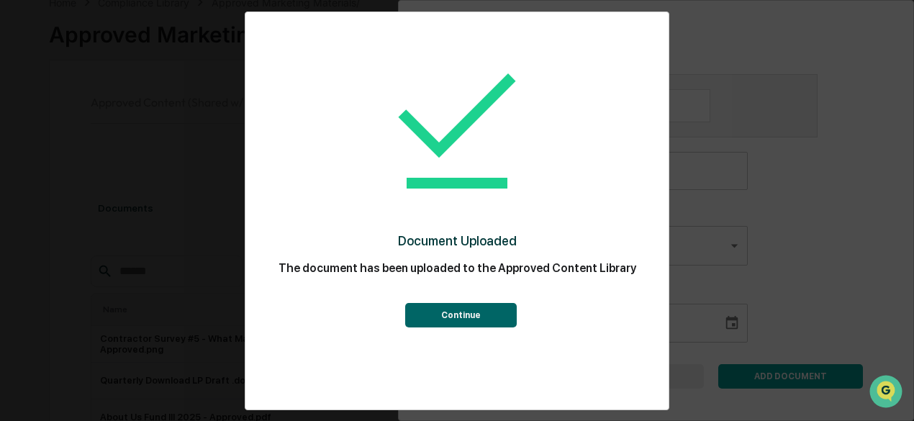
click at [478, 319] on button "Continue" at bounding box center [461, 315] width 112 height 24
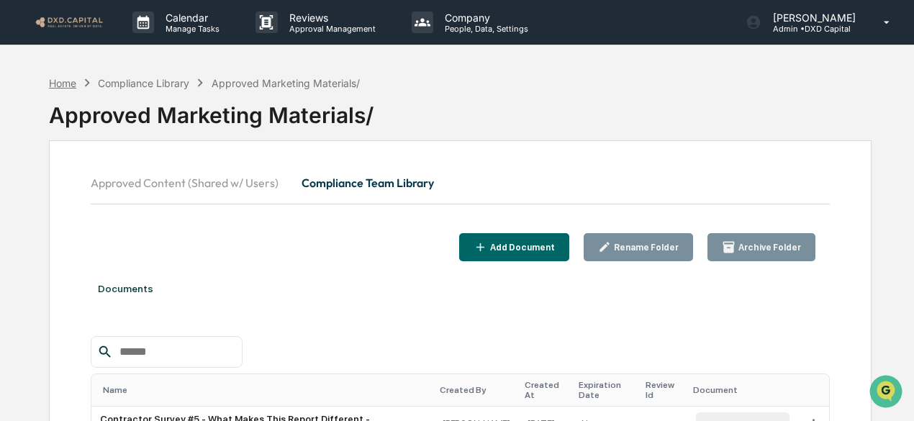
click at [61, 84] on div "Home" at bounding box center [62, 83] width 27 height 12
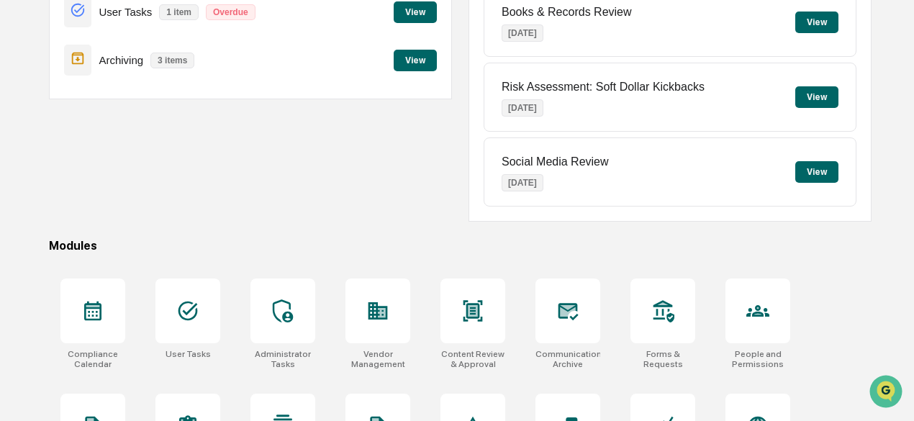
scroll to position [204, 0]
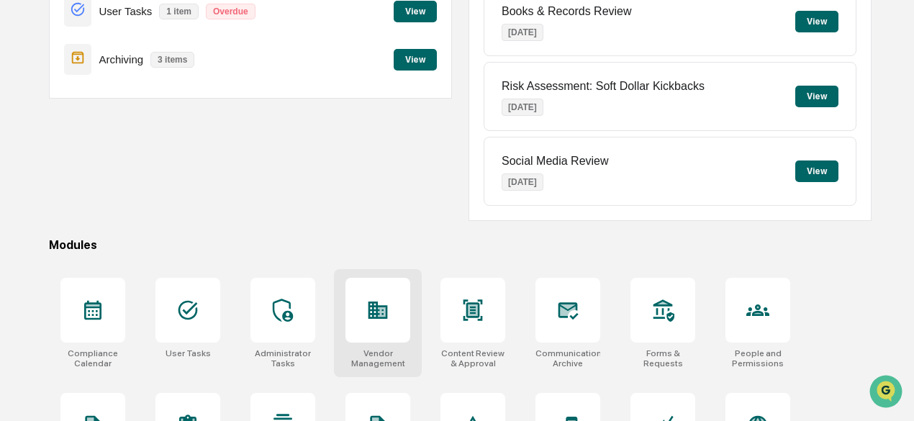
click at [369, 312] on icon at bounding box center [378, 310] width 19 height 17
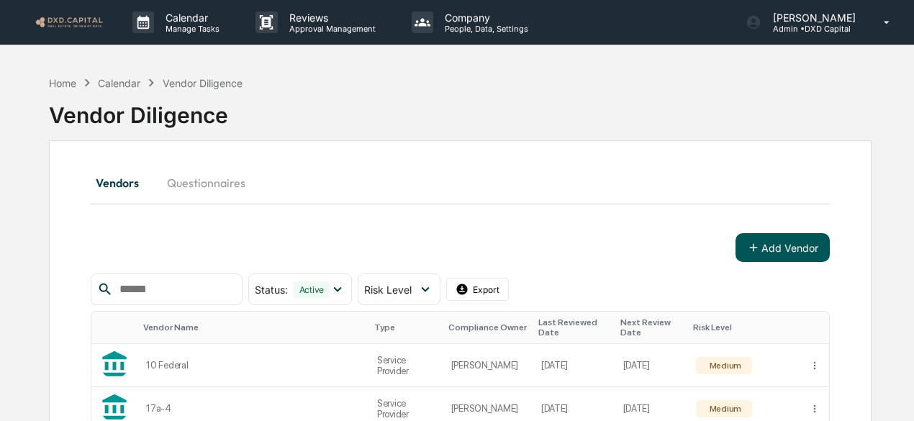
click at [769, 248] on button "Add Vendor" at bounding box center [783, 247] width 94 height 29
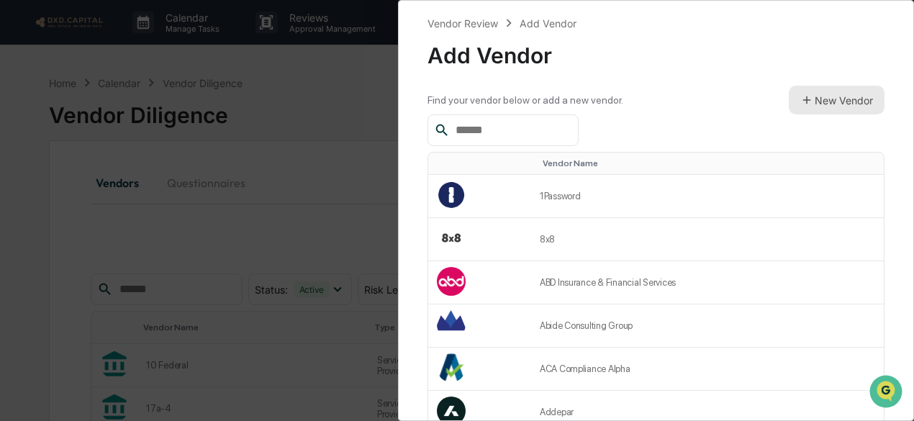
click at [818, 96] on button "New Vendor" at bounding box center [837, 100] width 96 height 29
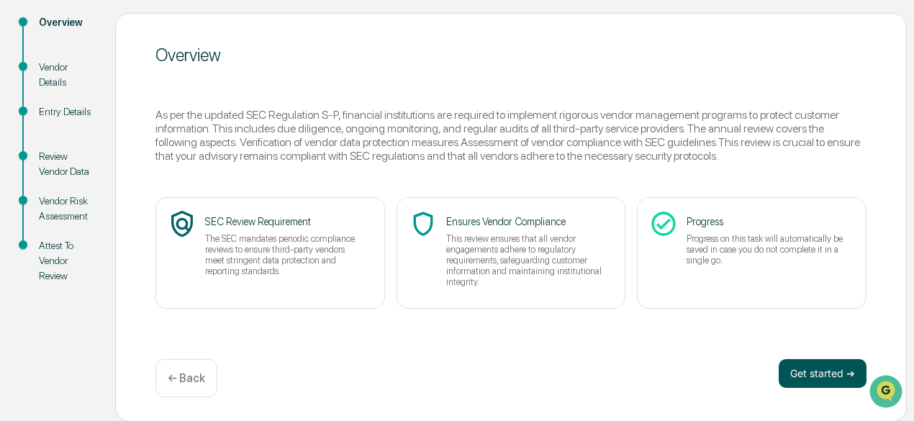
click at [810, 371] on button "Get started ➔" at bounding box center [823, 373] width 88 height 29
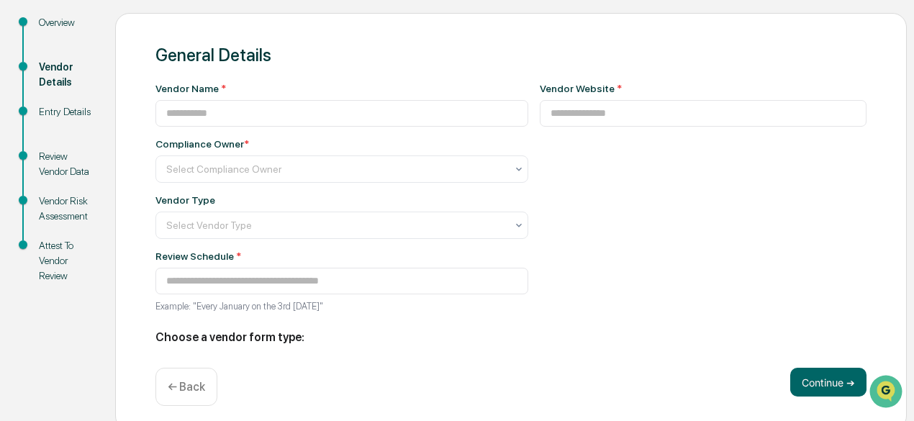
type input "**********"
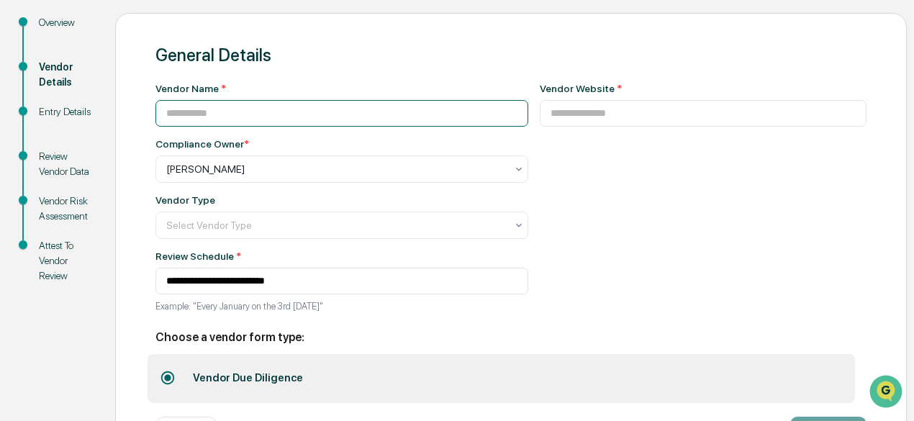
click at [187, 113] on input at bounding box center [341, 113] width 373 height 27
paste input "**********"
type input "**********"
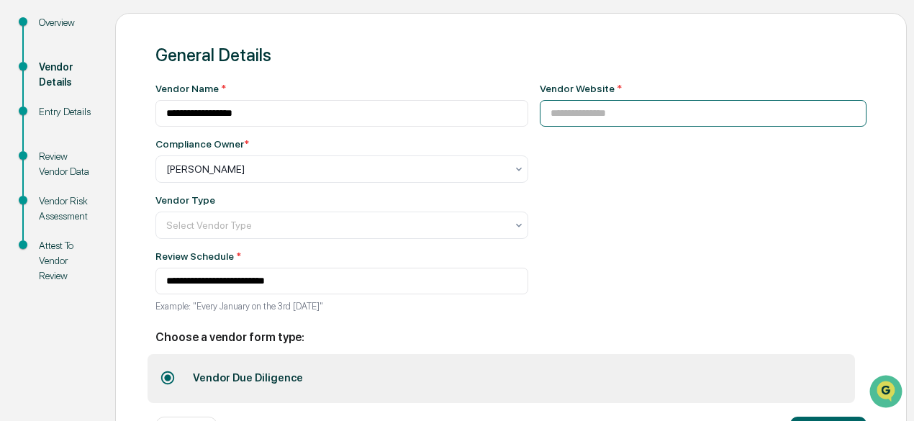
click at [591, 119] on input at bounding box center [704, 113] width 328 height 27
paste input "**********"
type input "**********"
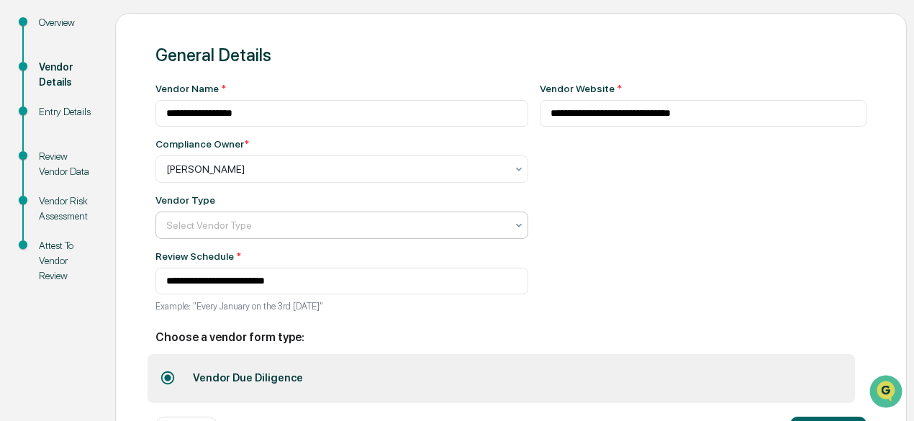
click at [215, 222] on div at bounding box center [336, 225] width 340 height 14
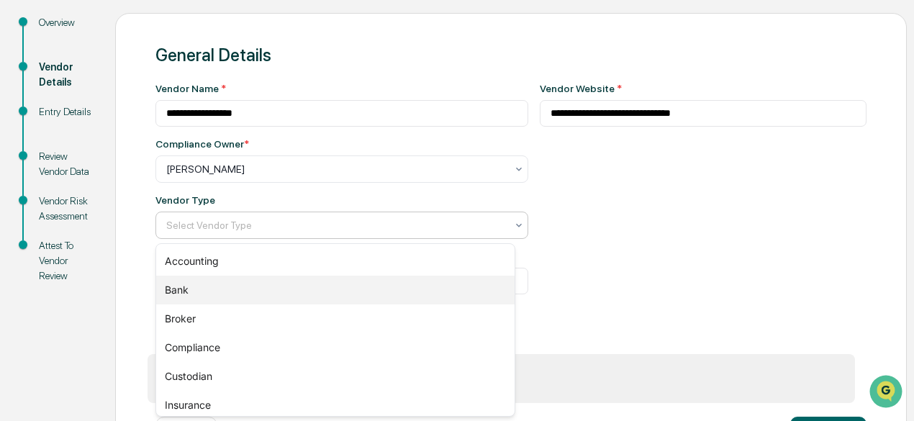
scroll to position [207, 0]
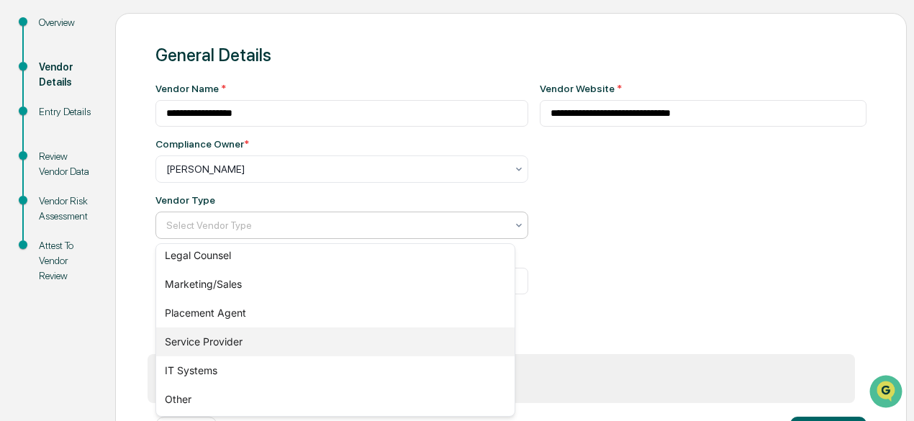
click at [209, 343] on div "Service Provider" at bounding box center [335, 342] width 359 height 29
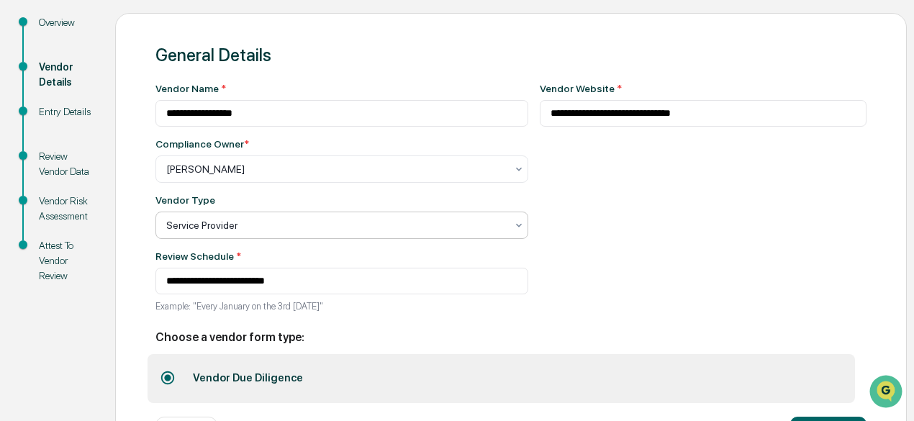
click at [489, 333] on h2 "Choose a vendor form type:" at bounding box center [510, 337] width 711 height 14
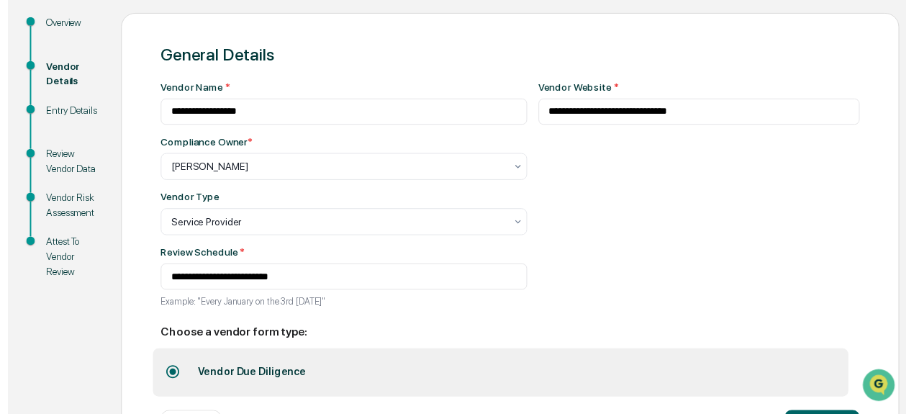
scroll to position [219, 0]
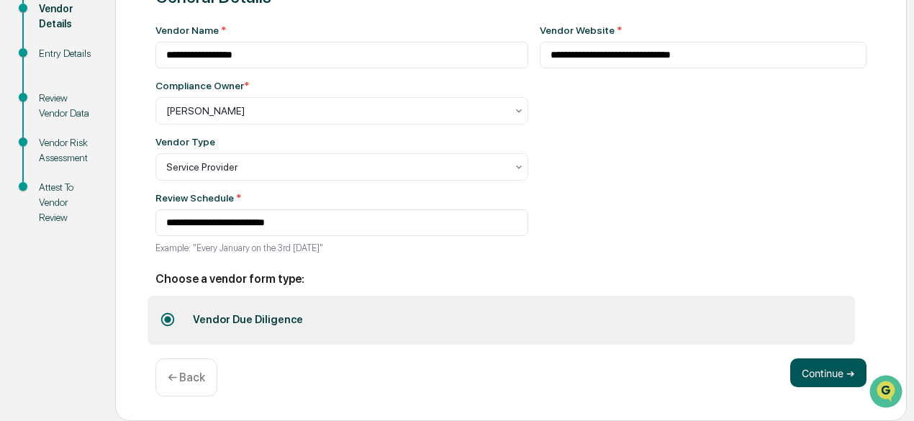
click at [823, 371] on button "Continue ➔" at bounding box center [828, 372] width 76 height 29
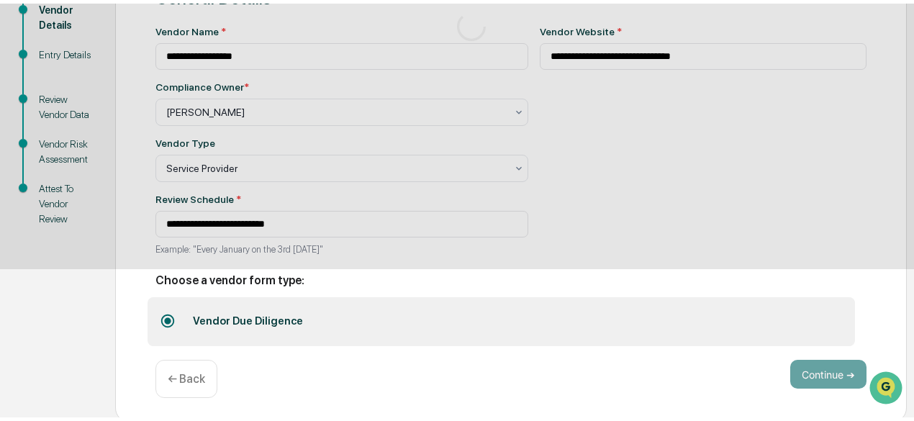
scroll to position [158, 0]
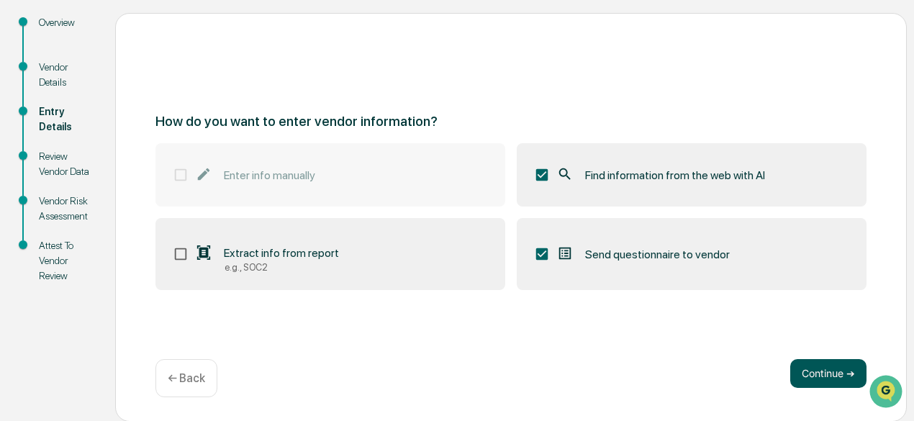
click at [816, 372] on button "Continue ➔" at bounding box center [828, 373] width 76 height 29
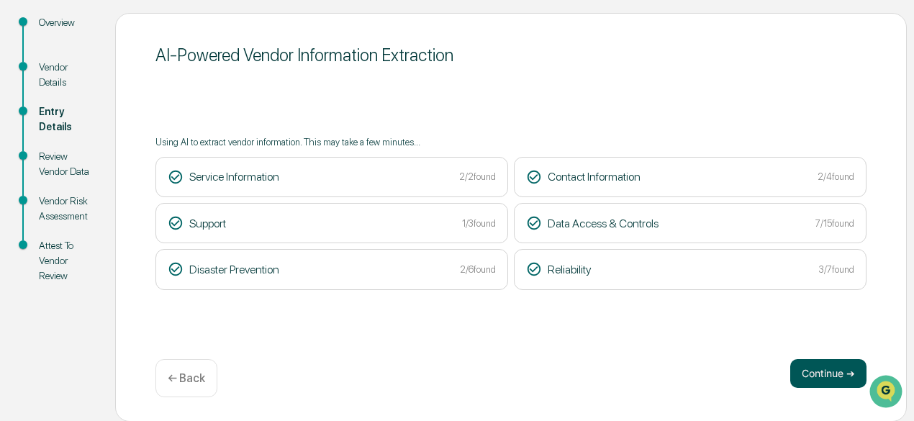
click at [803, 382] on button "Continue ➔" at bounding box center [828, 373] width 76 height 29
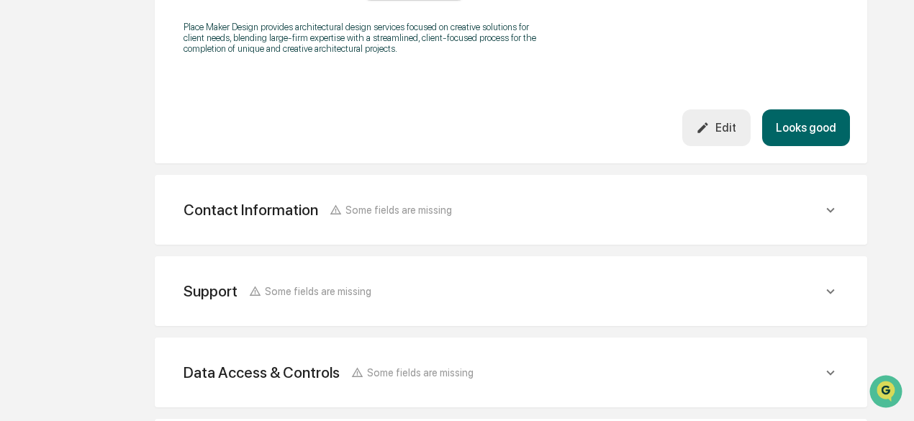
scroll to position [494, 0]
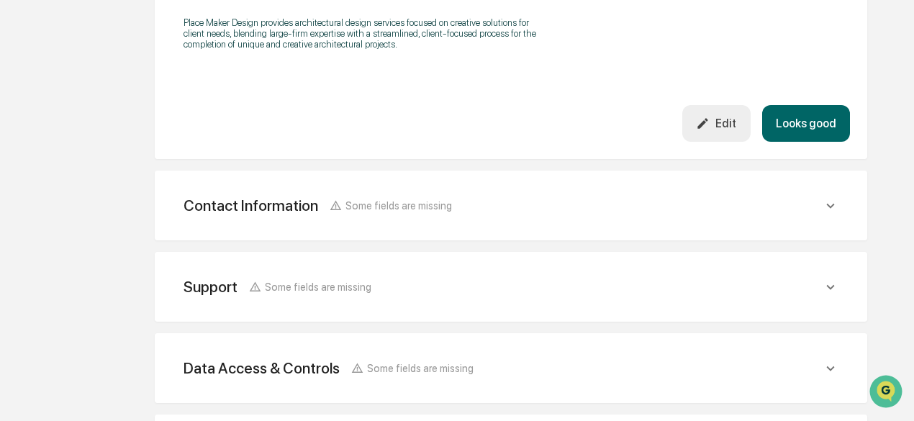
click at [811, 126] on button "Looks good" at bounding box center [806, 123] width 88 height 37
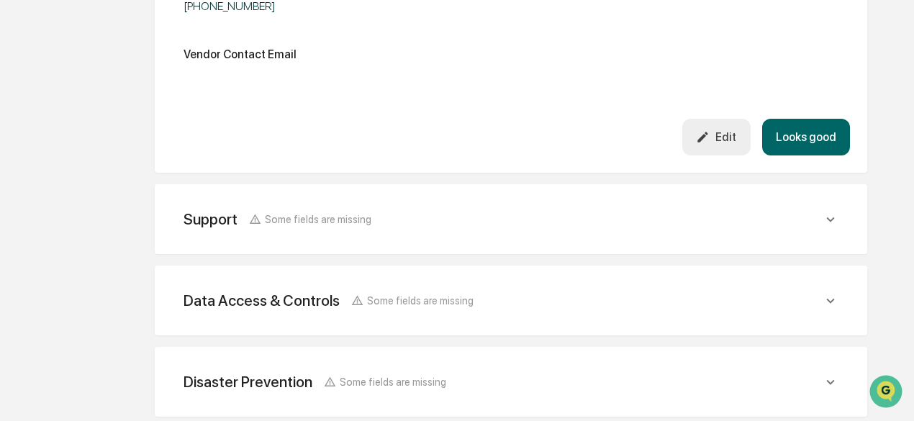
click at [802, 123] on button "Looks good" at bounding box center [806, 137] width 88 height 37
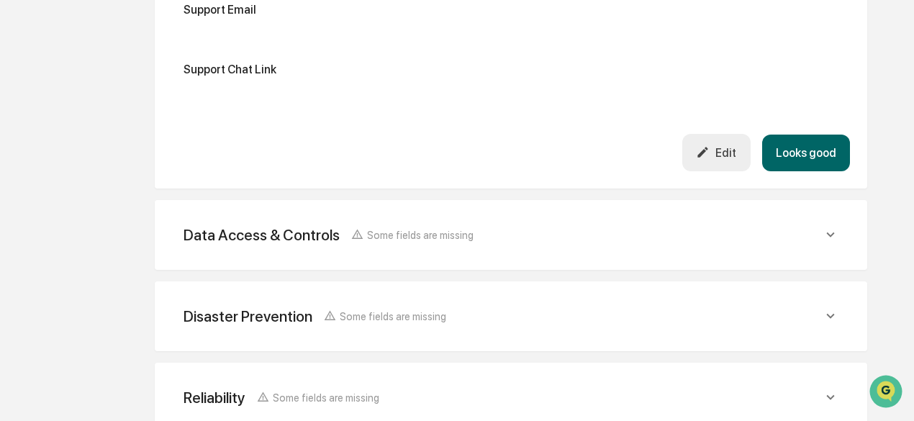
scroll to position [603, 0]
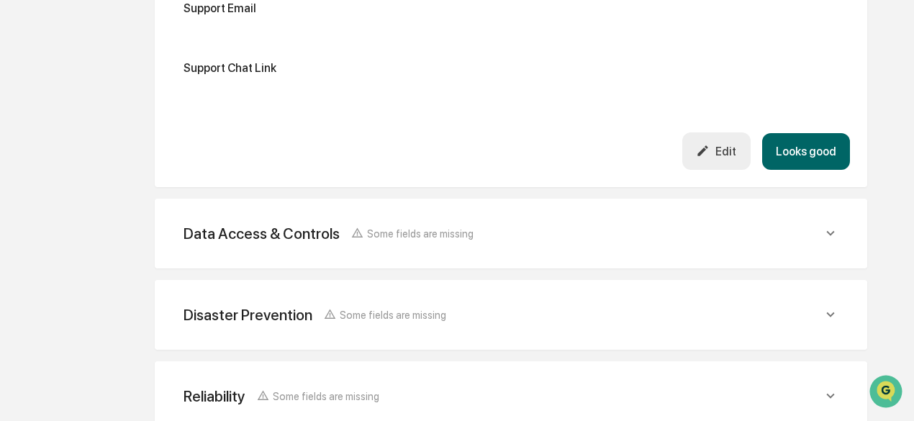
click at [810, 157] on button "Looks good" at bounding box center [806, 151] width 88 height 37
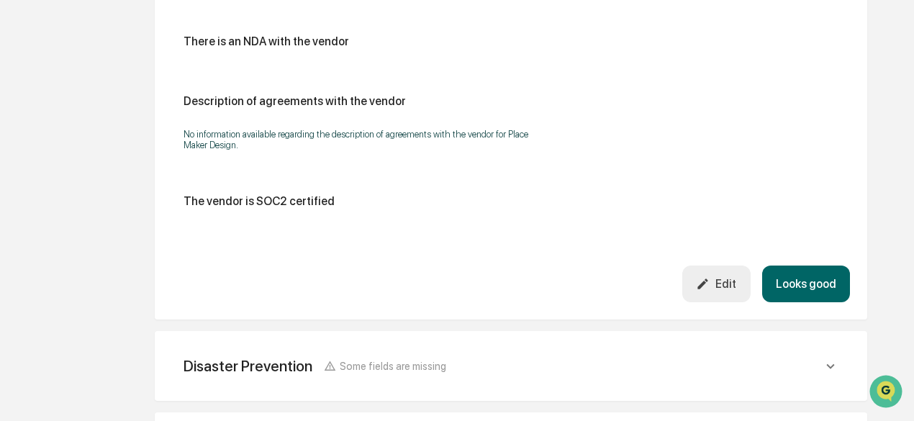
click at [798, 302] on button "Looks good" at bounding box center [806, 284] width 88 height 37
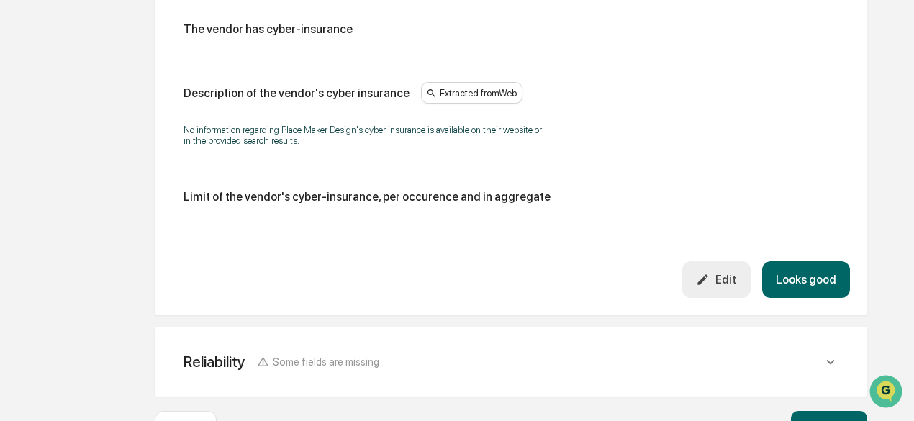
click at [798, 281] on button "Looks good" at bounding box center [806, 279] width 88 height 37
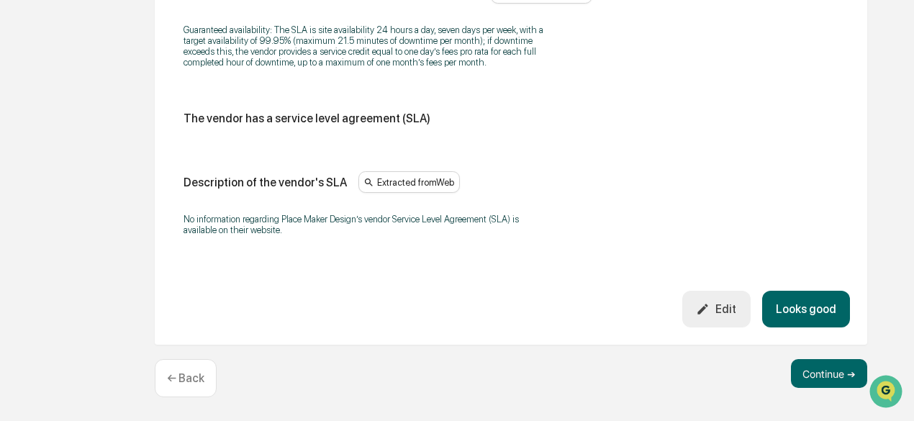
click at [791, 317] on button "Looks good" at bounding box center [806, 309] width 88 height 37
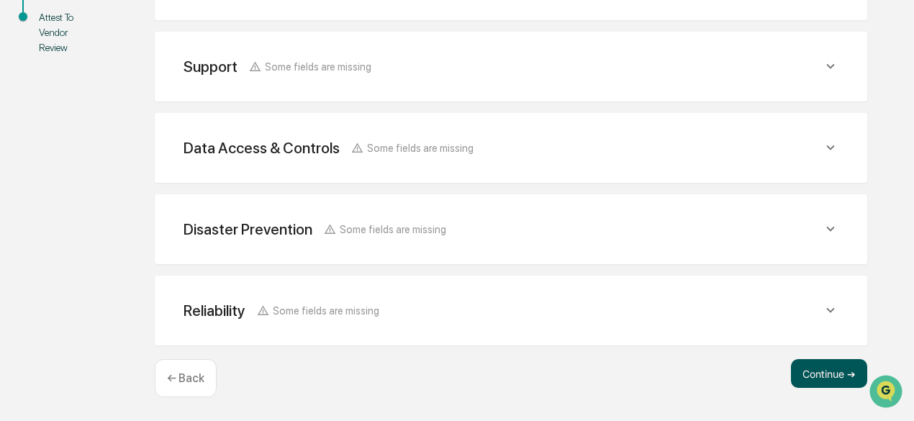
scroll to position [389, 0]
click at [821, 381] on button "Continue ➔" at bounding box center [829, 373] width 76 height 29
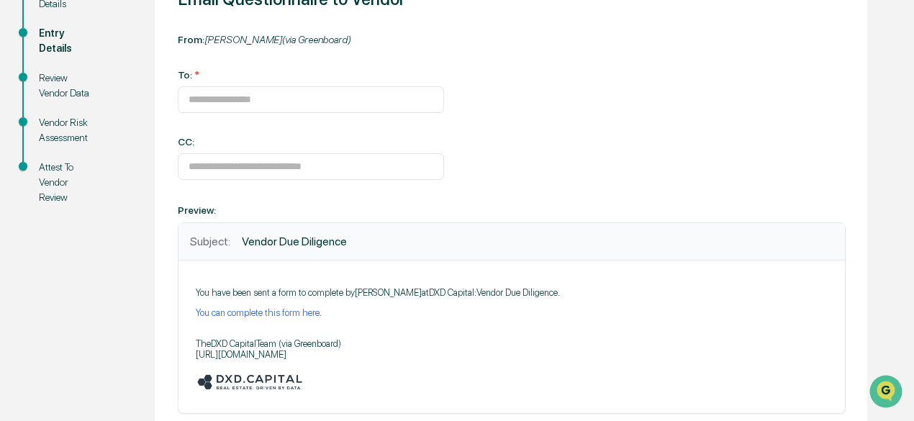
scroll to position [233, 0]
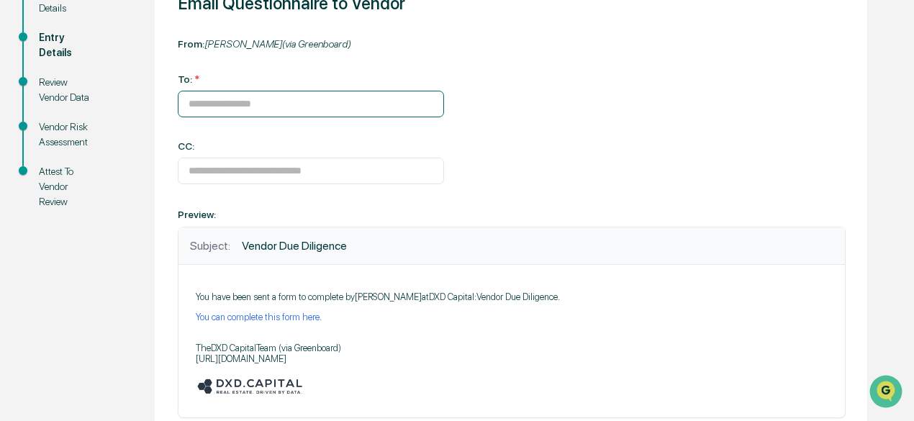
click at [198, 110] on input at bounding box center [311, 104] width 266 height 27
paste input "**********"
type input "**********"
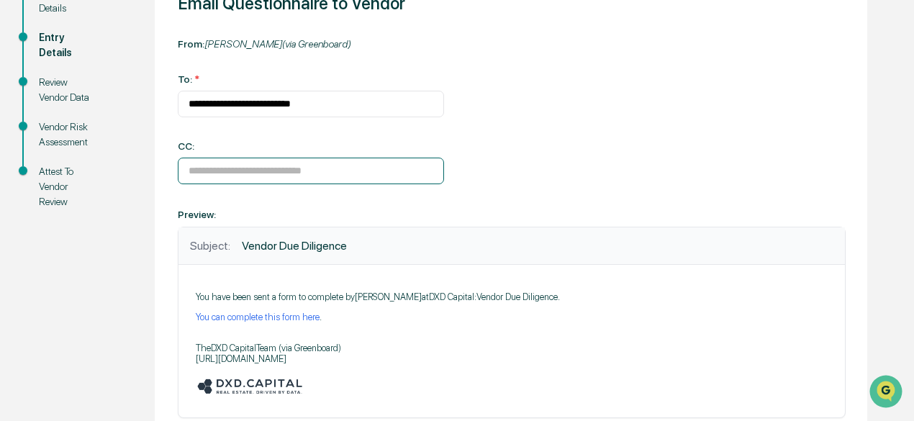
click at [212, 177] on input at bounding box center [311, 171] width 266 height 27
click at [247, 173] on input "*****" at bounding box center [311, 171] width 266 height 27
type input "**********"
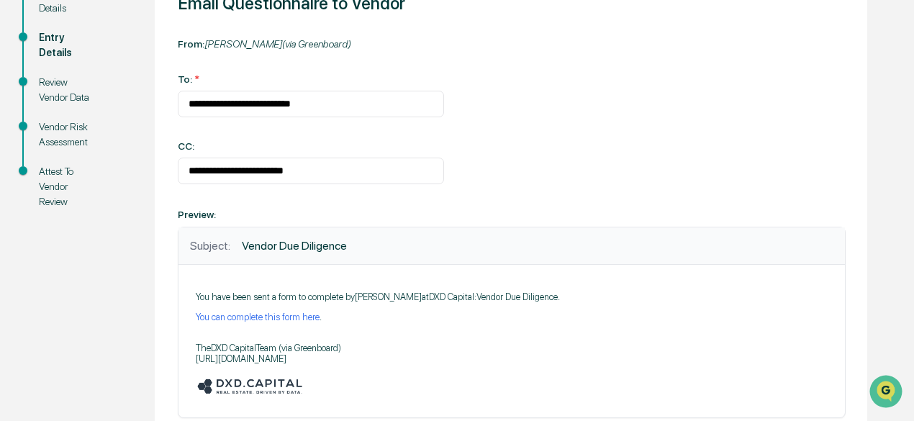
click at [300, 226] on div "Preview: Subject: Vendor Due Diligence You have been sent a form to complete by…" at bounding box center [511, 312] width 667 height 211
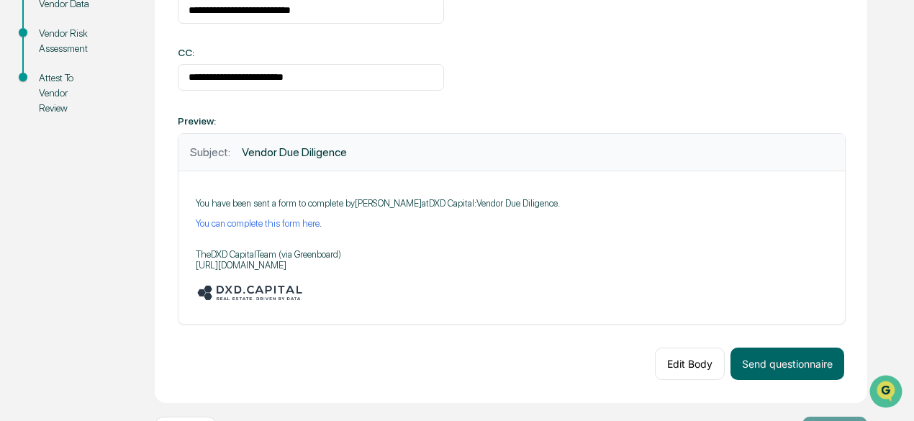
scroll to position [389, 0]
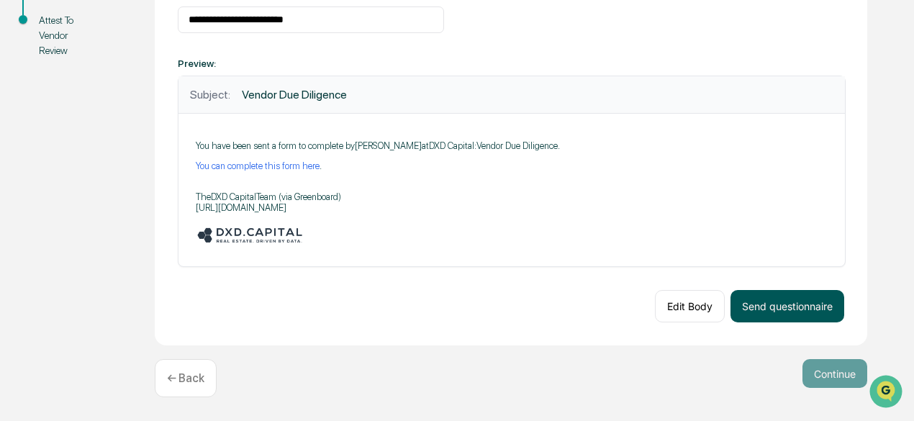
click at [745, 302] on button "Send questionnaire" at bounding box center [788, 306] width 114 height 32
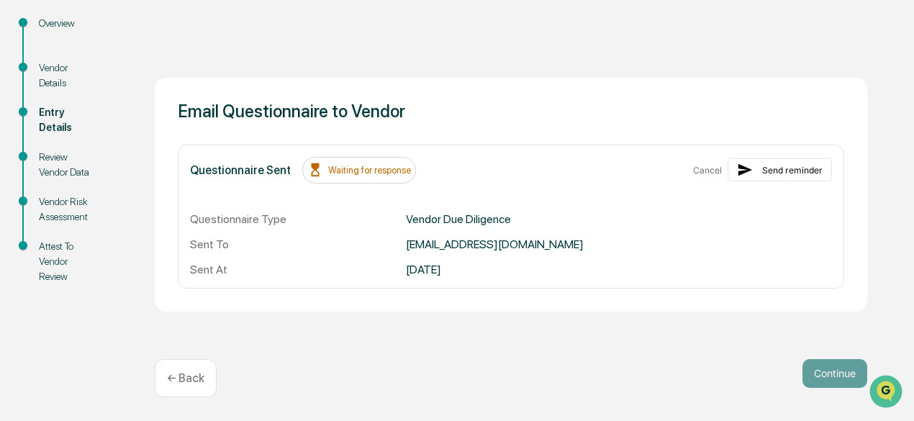
scroll to position [0, 0]
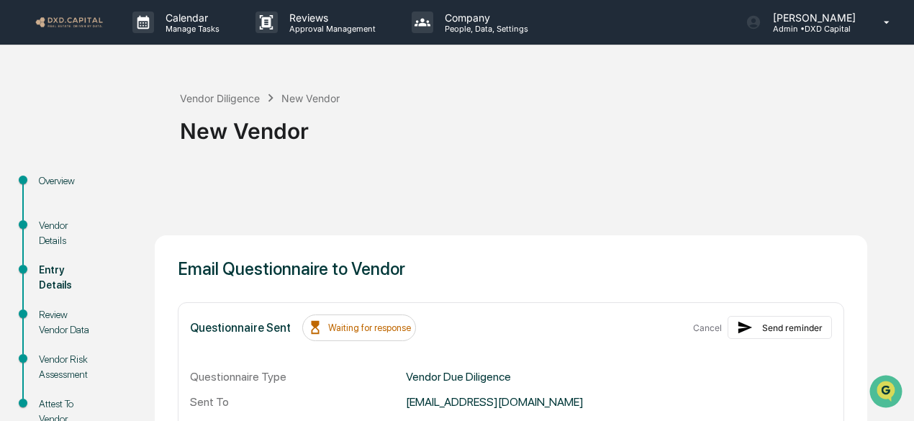
click at [42, 30] on link at bounding box center [78, 22] width 86 height 45
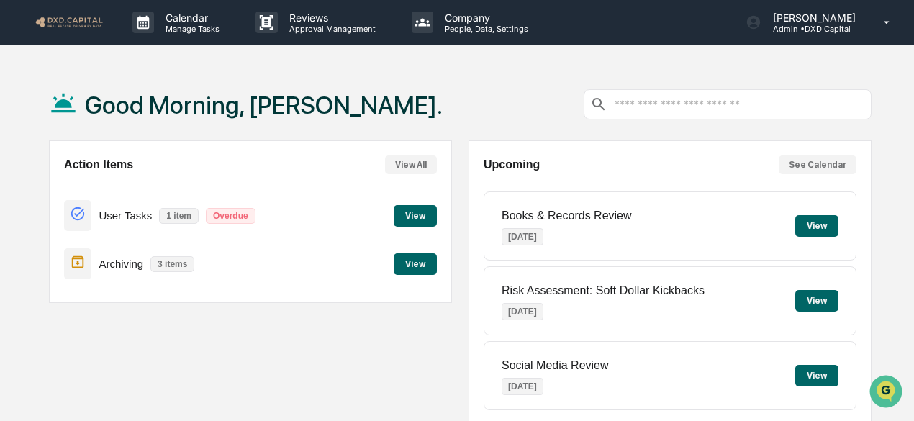
click at [416, 217] on button "View" at bounding box center [415, 216] width 43 height 22
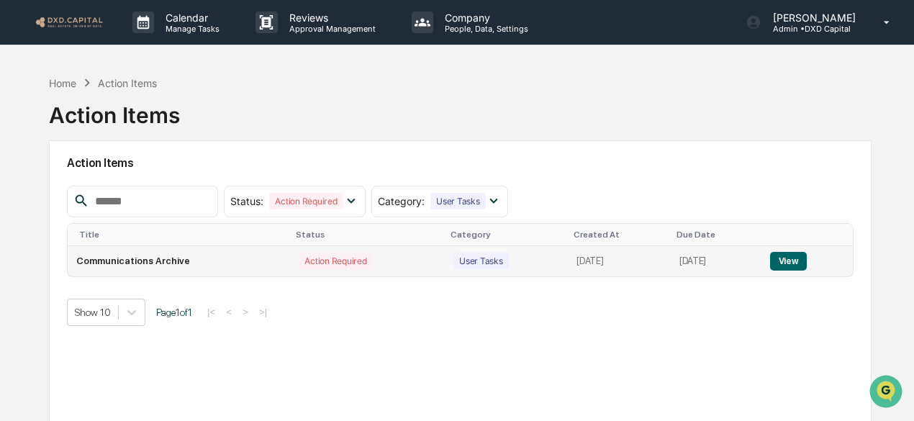
click at [793, 256] on button "View" at bounding box center [788, 261] width 37 height 19
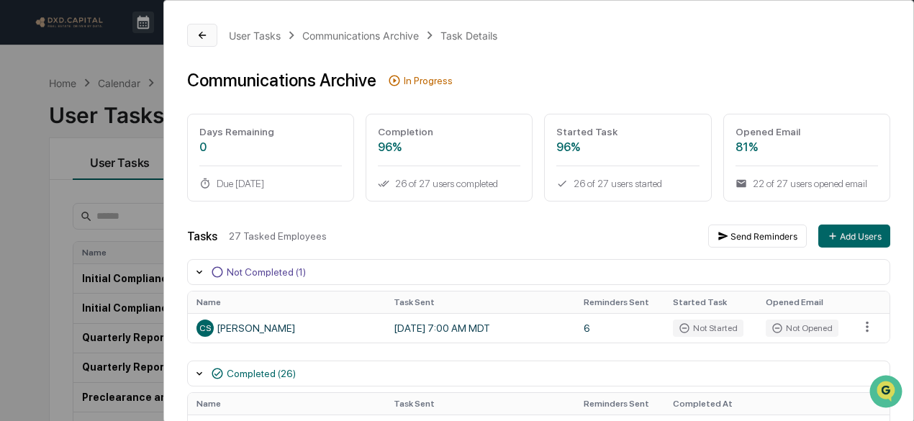
click at [204, 37] on icon at bounding box center [203, 36] width 12 height 12
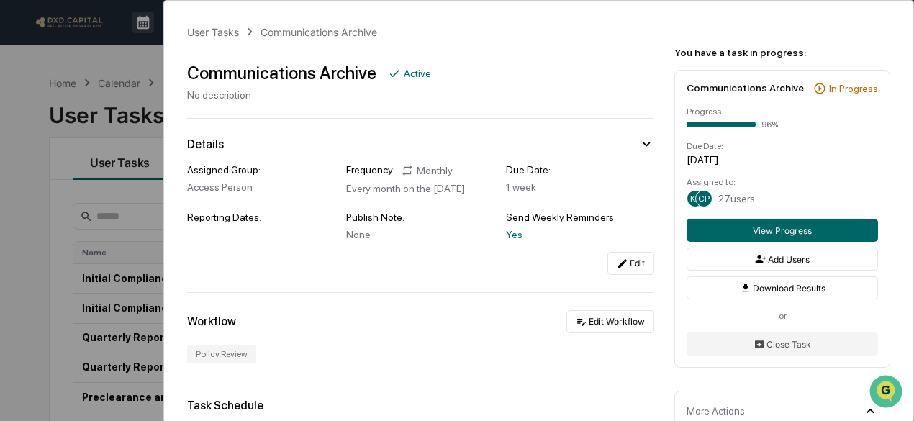
click at [73, 60] on div "User Tasks Communications Archive Communications Archive Active No description …" at bounding box center [457, 210] width 914 height 421
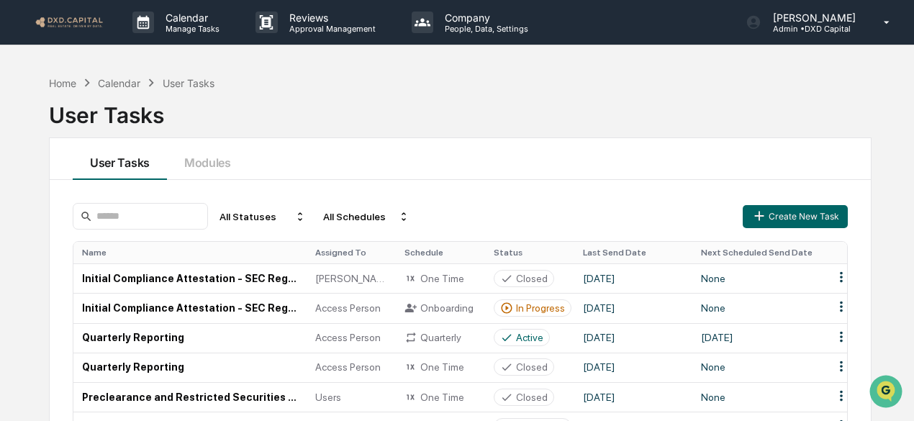
click at [71, 32] on link at bounding box center [78, 22] width 86 height 45
